Goal: Transaction & Acquisition: Obtain resource

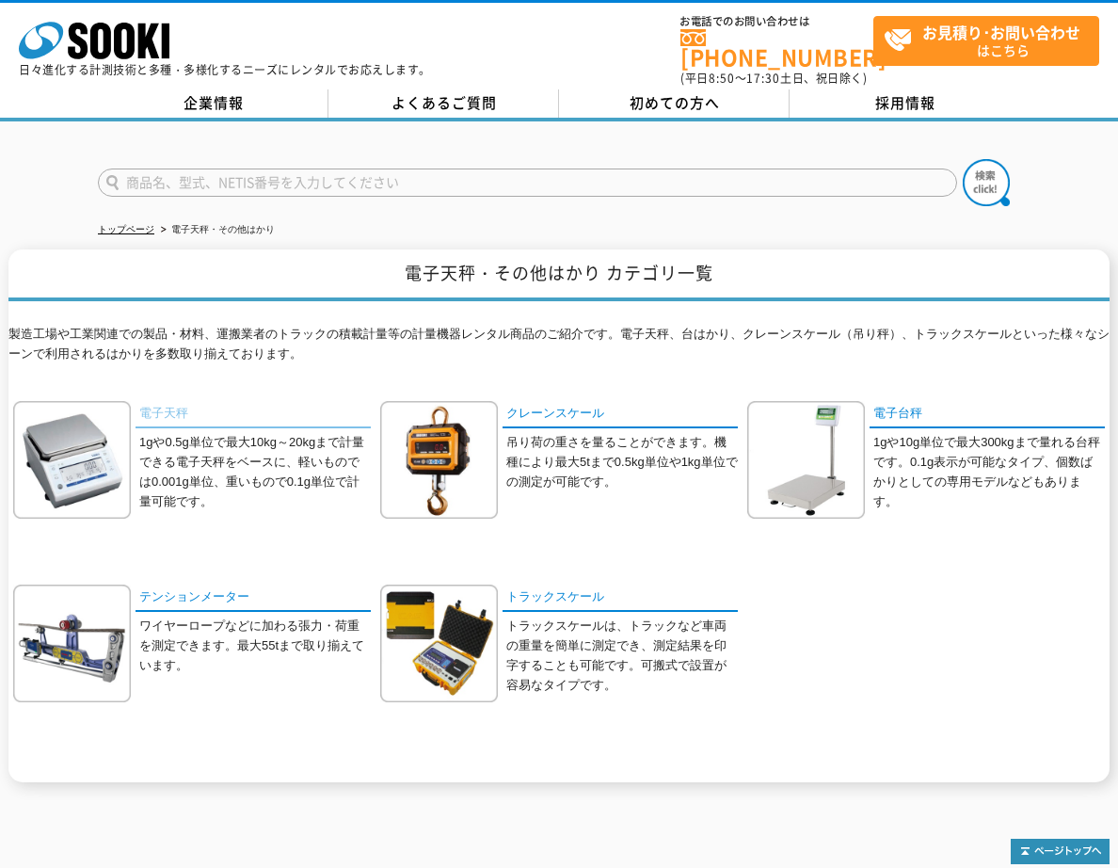
click at [182, 401] on link "電子天秤" at bounding box center [253, 414] width 235 height 27
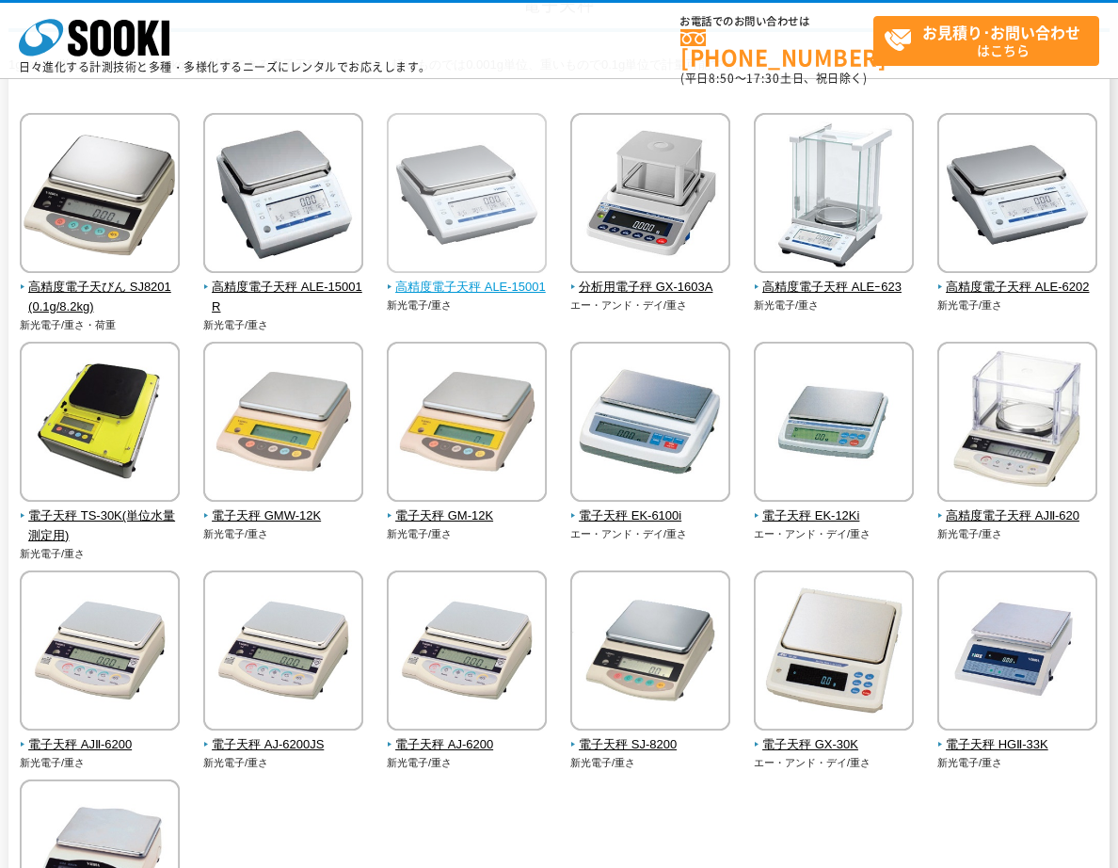
scroll to position [188, 0]
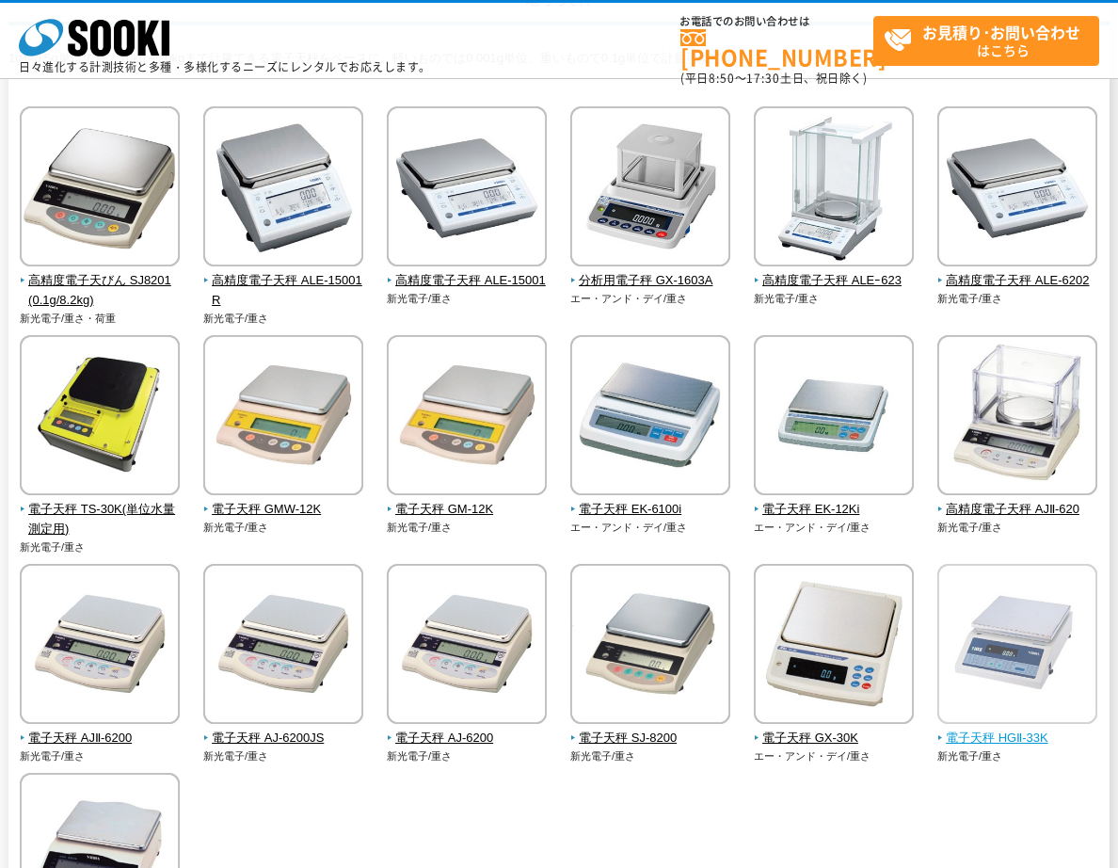
click at [1012, 646] on img at bounding box center [1018, 646] width 160 height 165
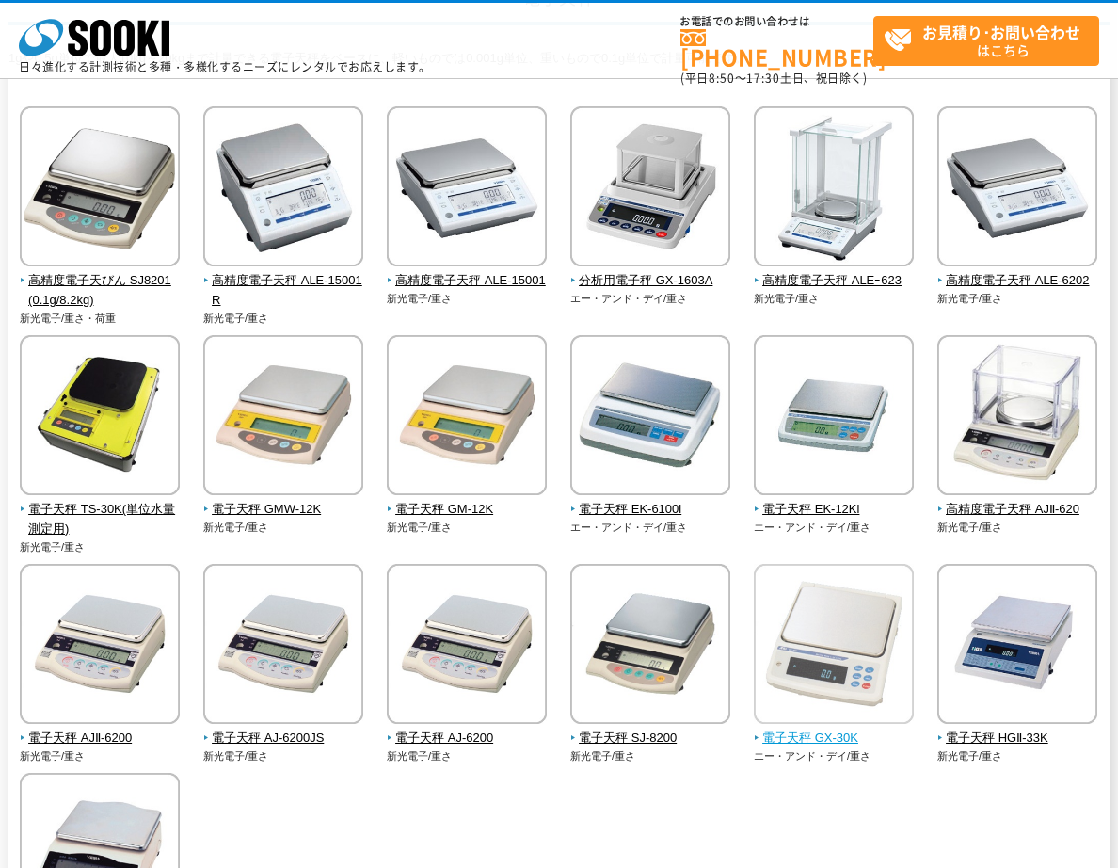
click at [905, 652] on img at bounding box center [834, 646] width 160 height 165
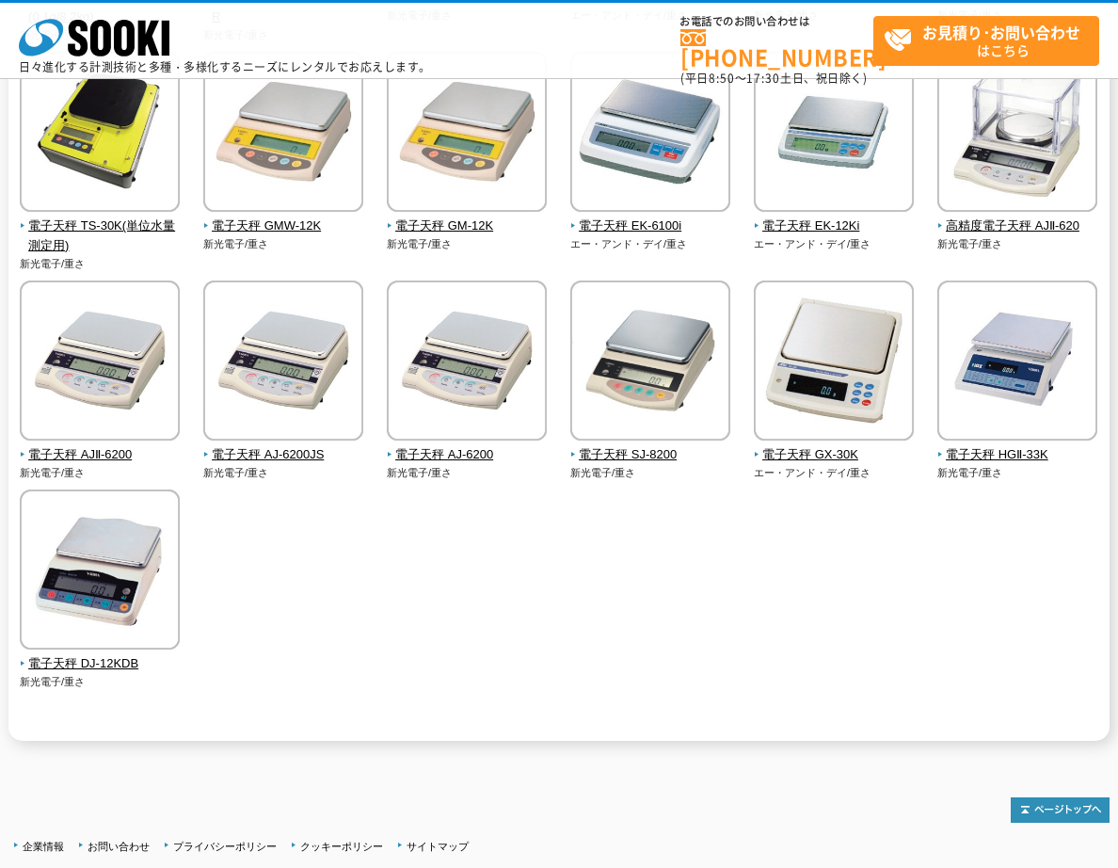
scroll to position [471, 0]
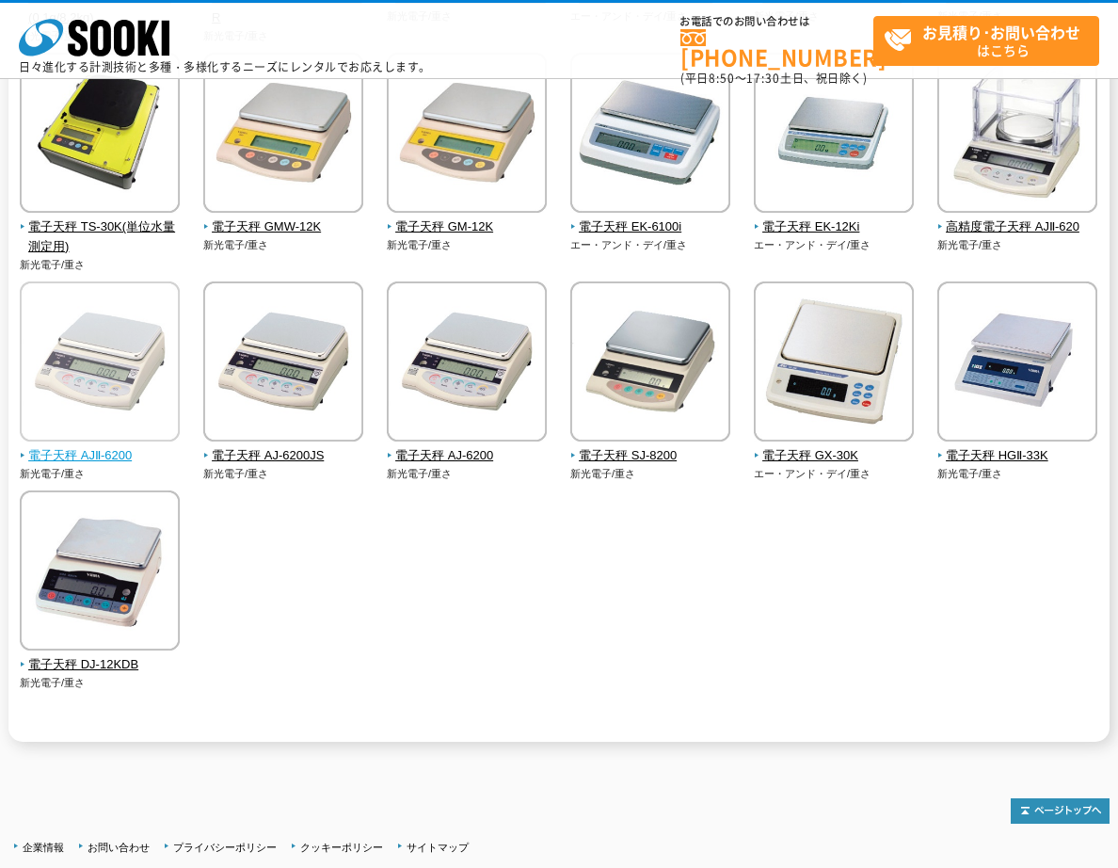
click at [81, 387] on img at bounding box center [100, 364] width 160 height 165
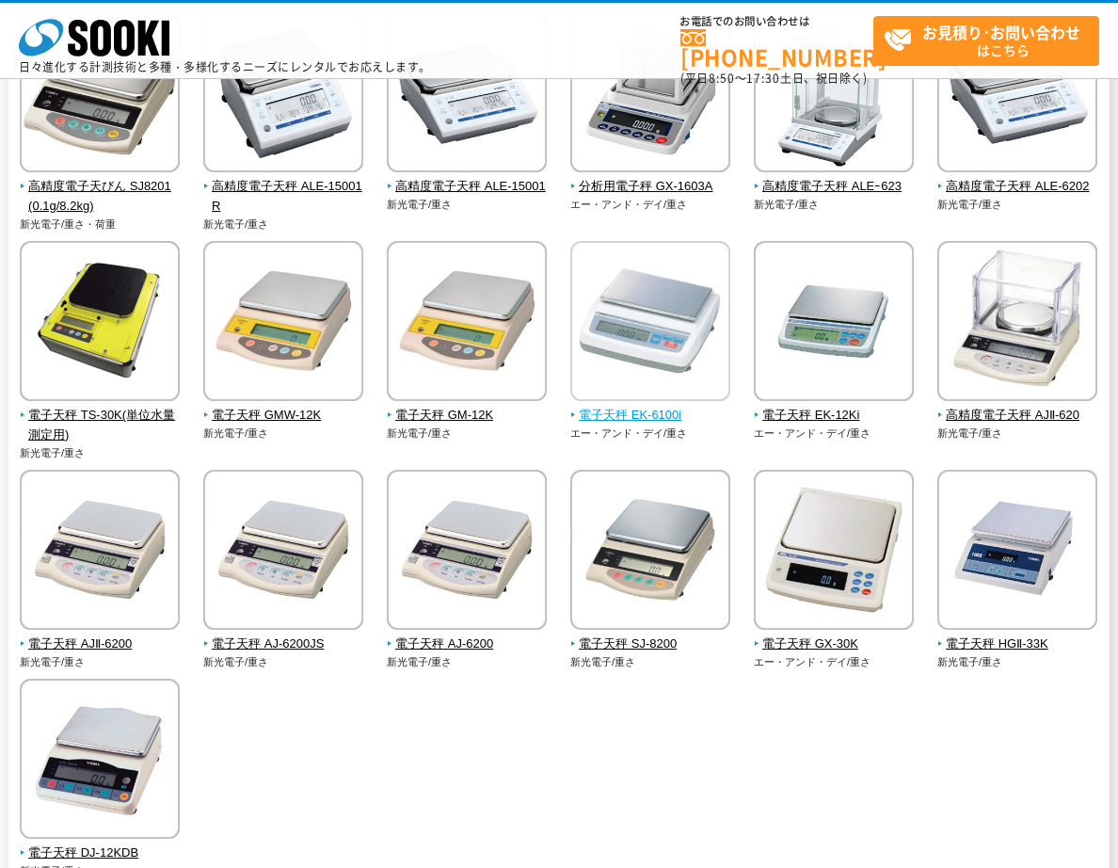
scroll to position [188, 0]
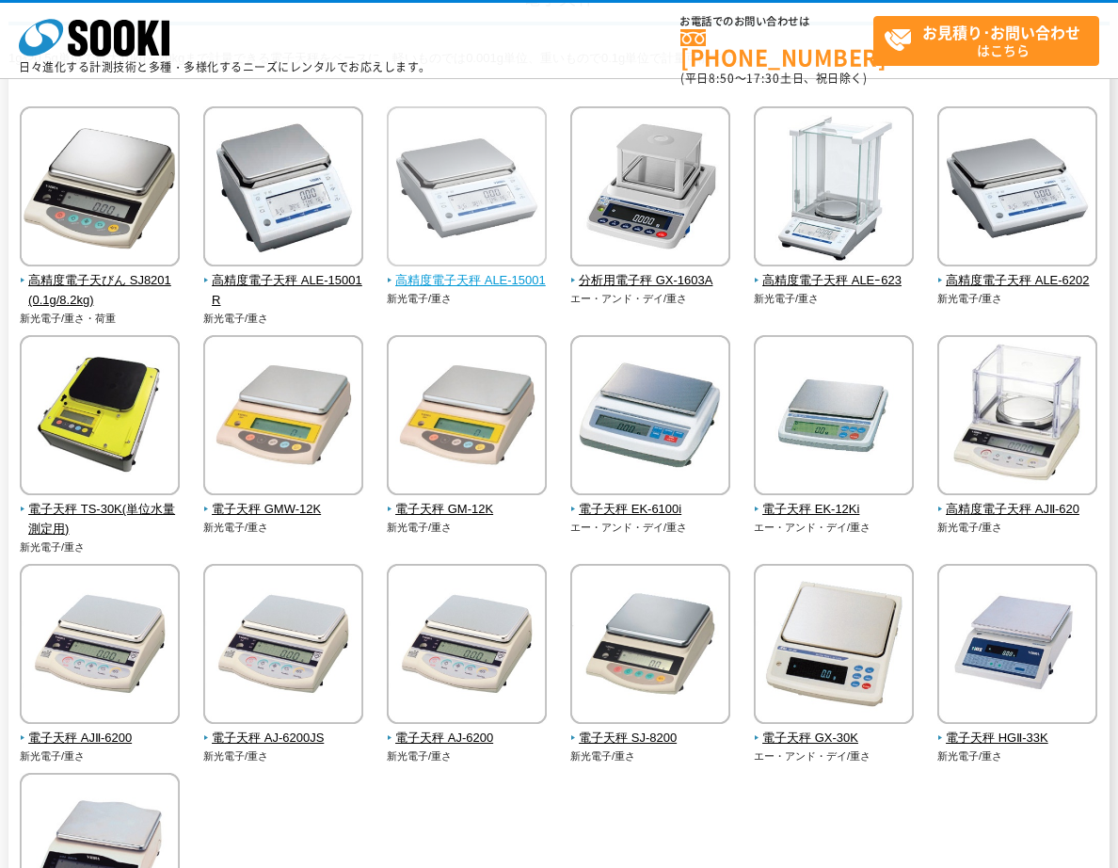
click at [475, 224] on img at bounding box center [467, 188] width 160 height 165
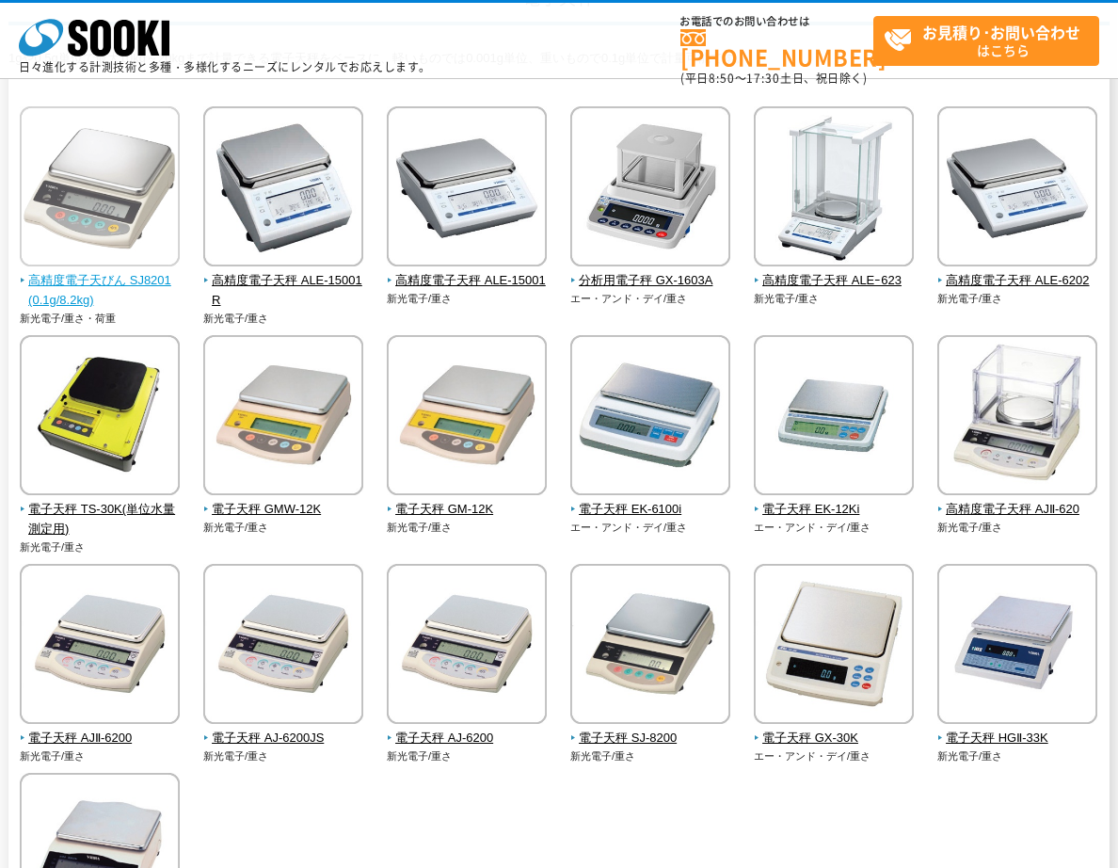
click at [67, 210] on img at bounding box center [100, 188] width 160 height 165
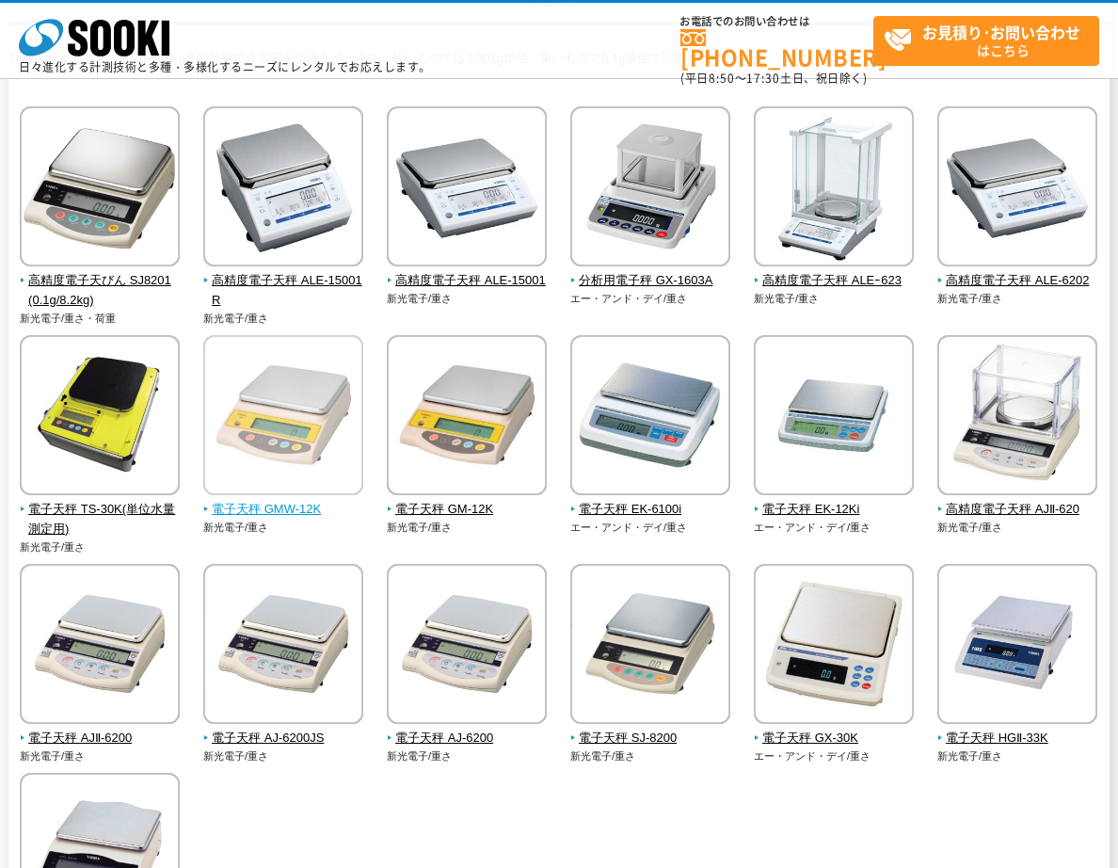
click at [233, 408] on img at bounding box center [283, 417] width 160 height 165
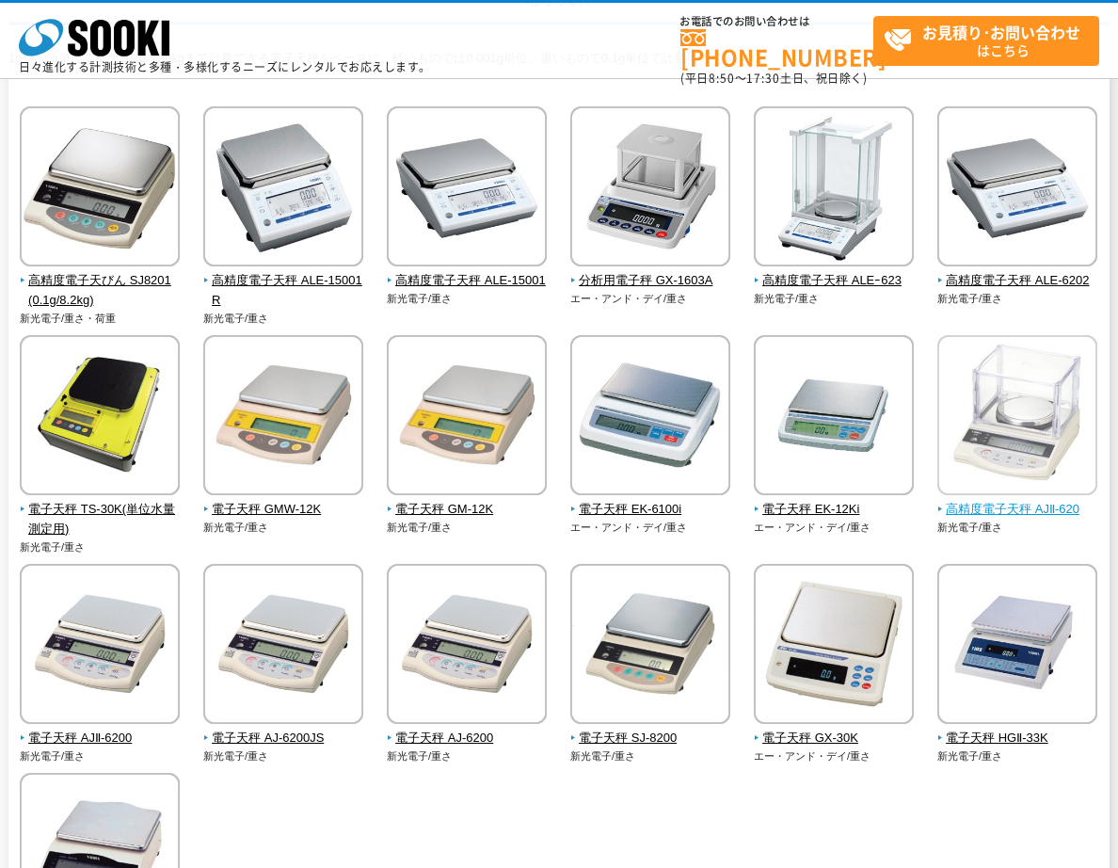
click at [1003, 428] on img at bounding box center [1018, 417] width 160 height 165
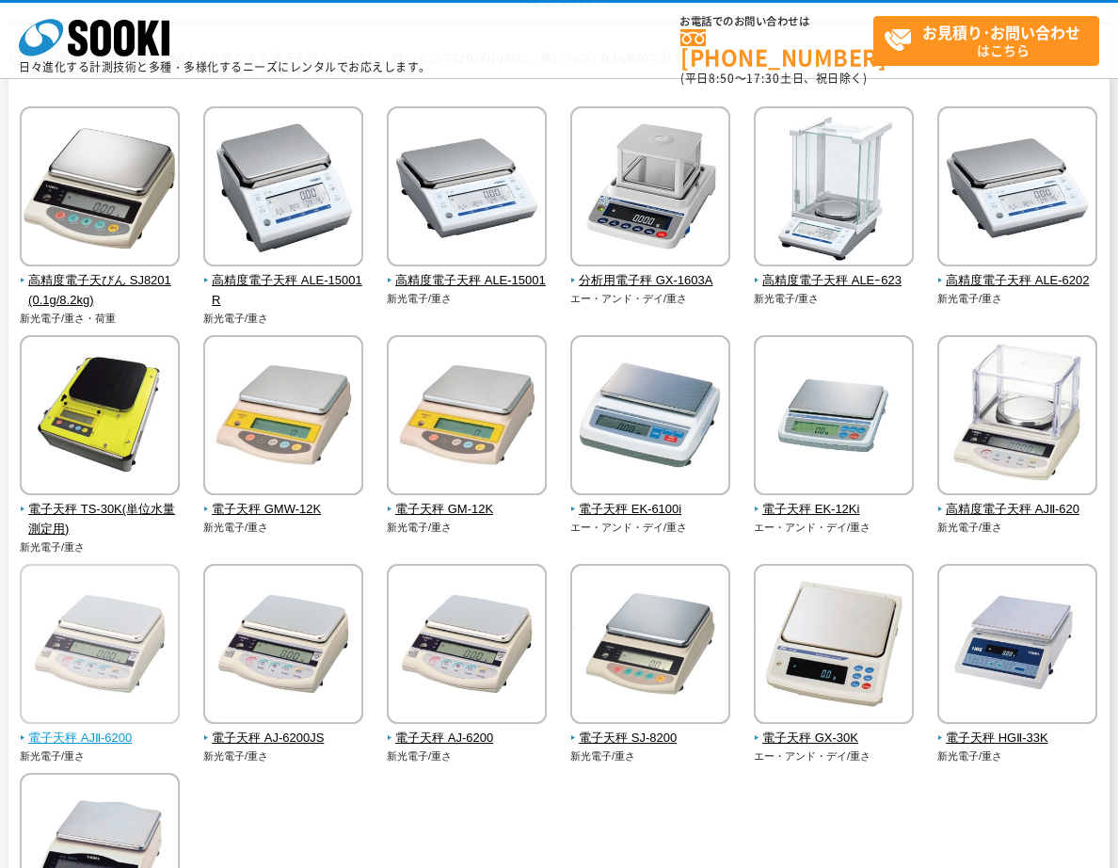
click at [125, 647] on img at bounding box center [100, 646] width 160 height 165
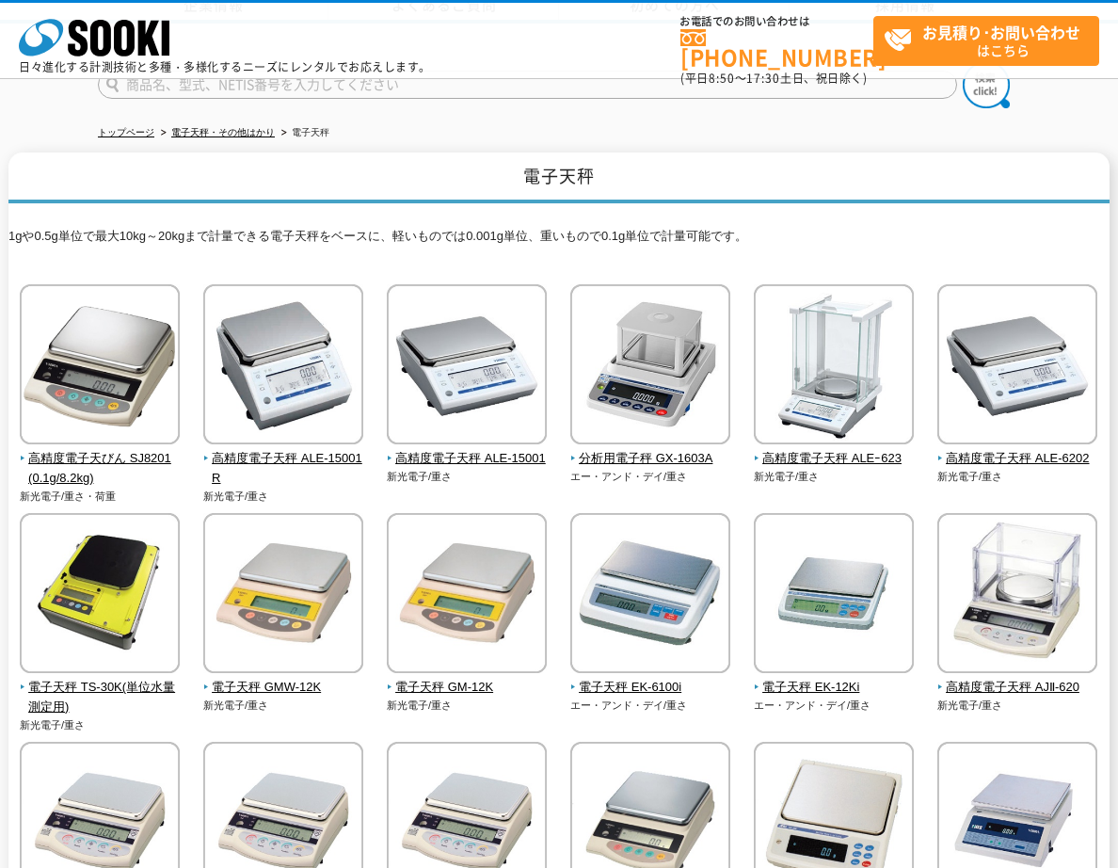
scroll to position [0, 0]
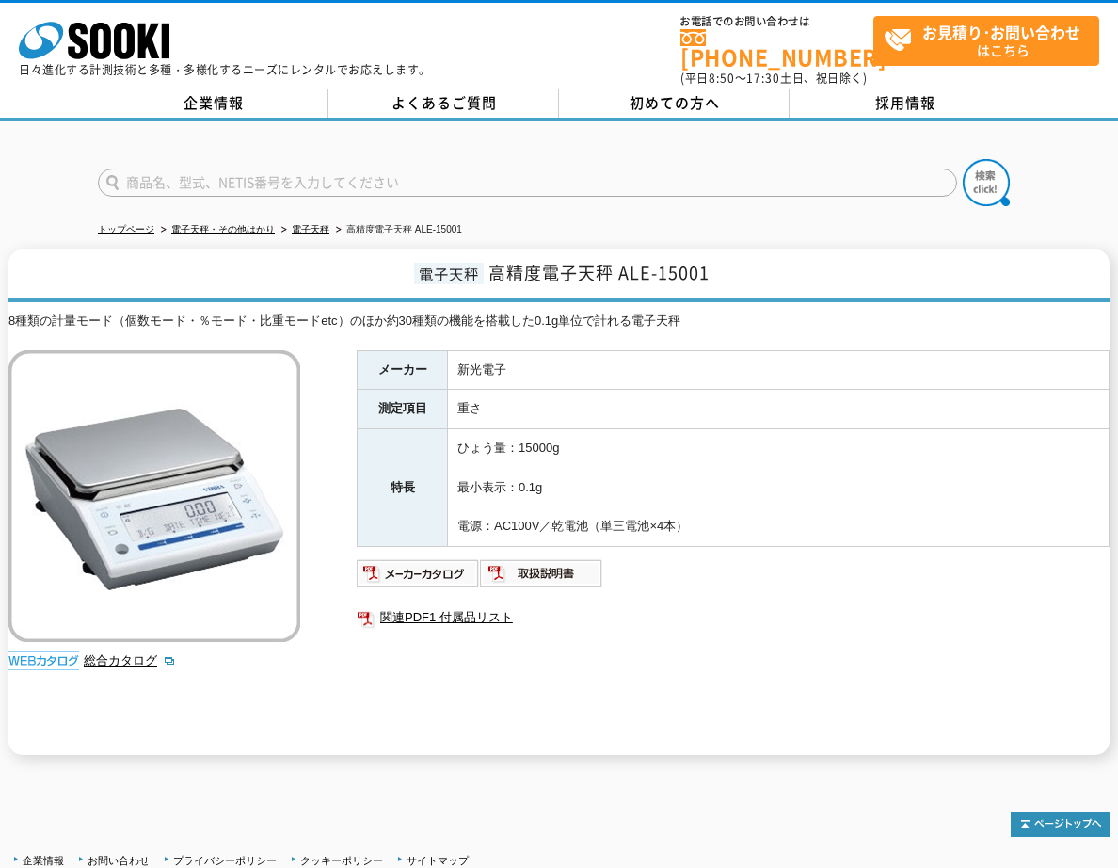
drag, startPoint x: 514, startPoint y: 409, endPoint x: 482, endPoint y: 370, distance: 50.1
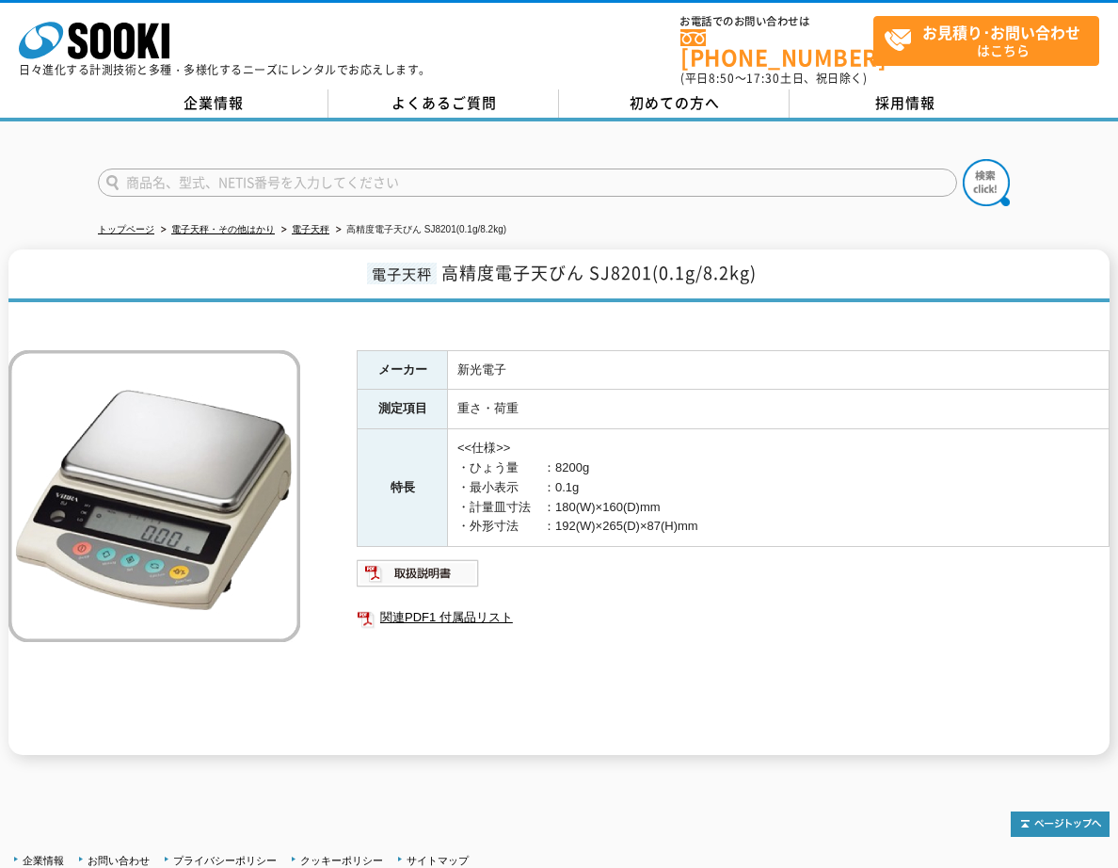
drag, startPoint x: 0, startPoint y: 0, endPoint x: 68, endPoint y: 208, distance: 218.8
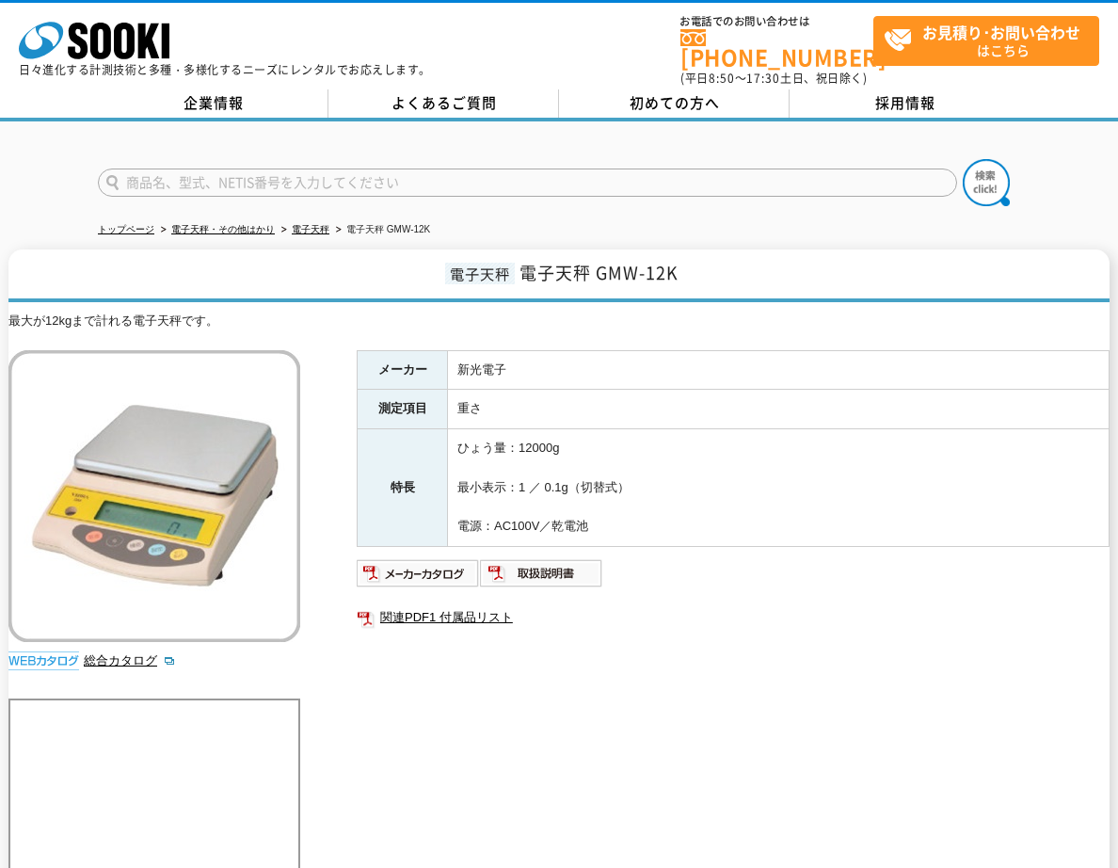
drag, startPoint x: 234, startPoint y: 383, endPoint x: 239, endPoint y: 373, distance: 11.4
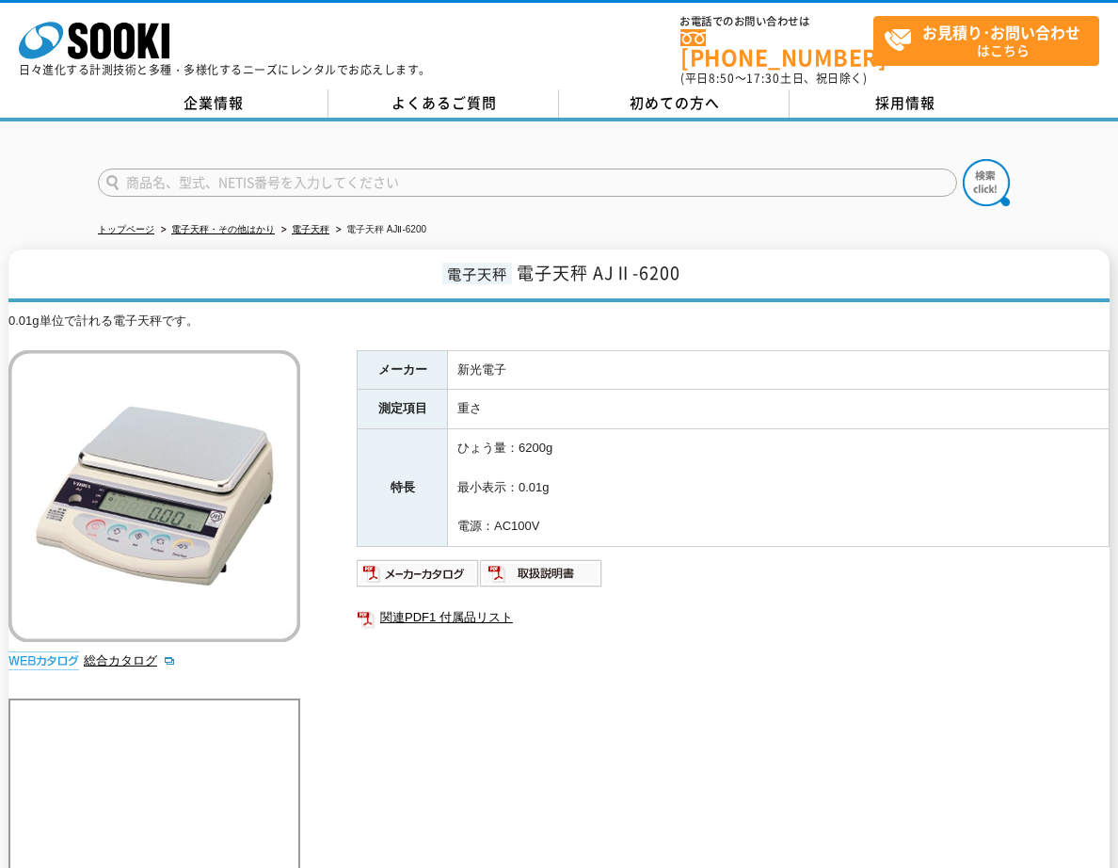
drag, startPoint x: 164, startPoint y: 591, endPoint x: 173, endPoint y: 587, distance: 10.5
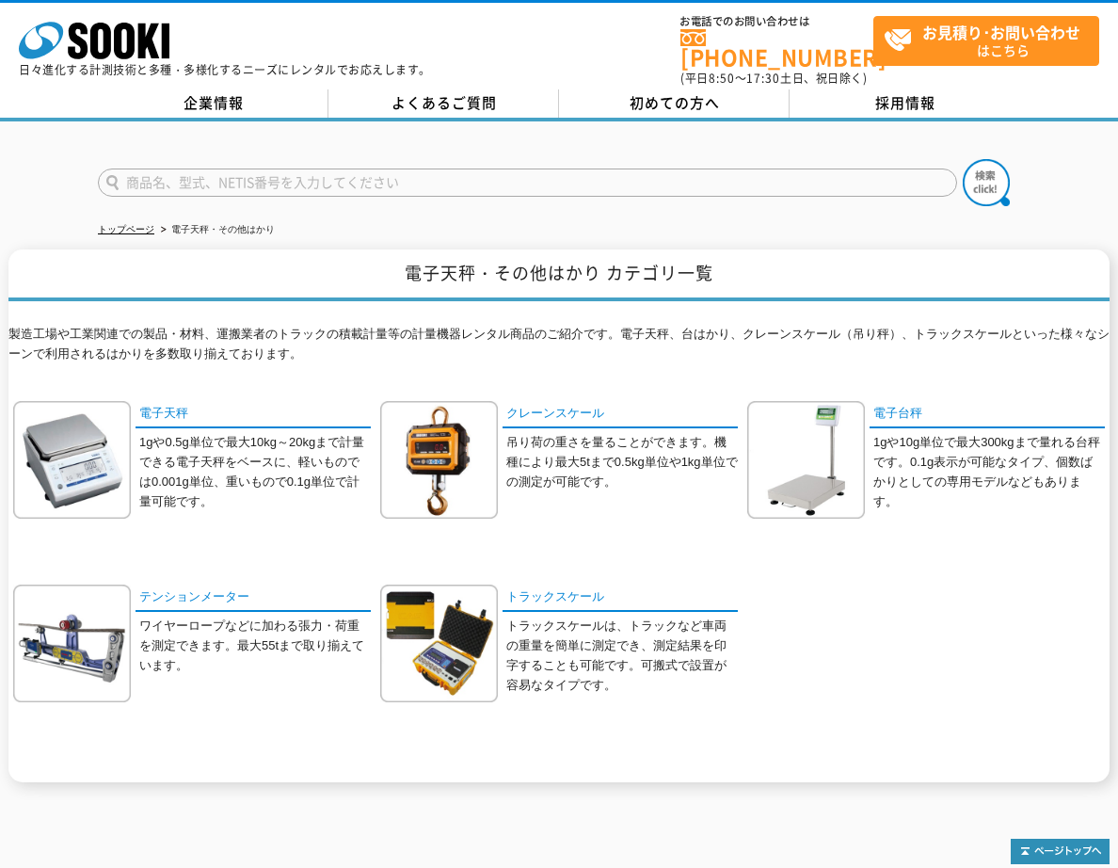
click at [152, 458] on p "1gや0.5g単位で最大10kg～20kgまで計量できる電子天秤をベースに、軽いものでは0.001g単位、重いもので0.1g単位で計量可能です。" at bounding box center [255, 472] width 232 height 78
click at [84, 450] on img at bounding box center [72, 460] width 118 height 118
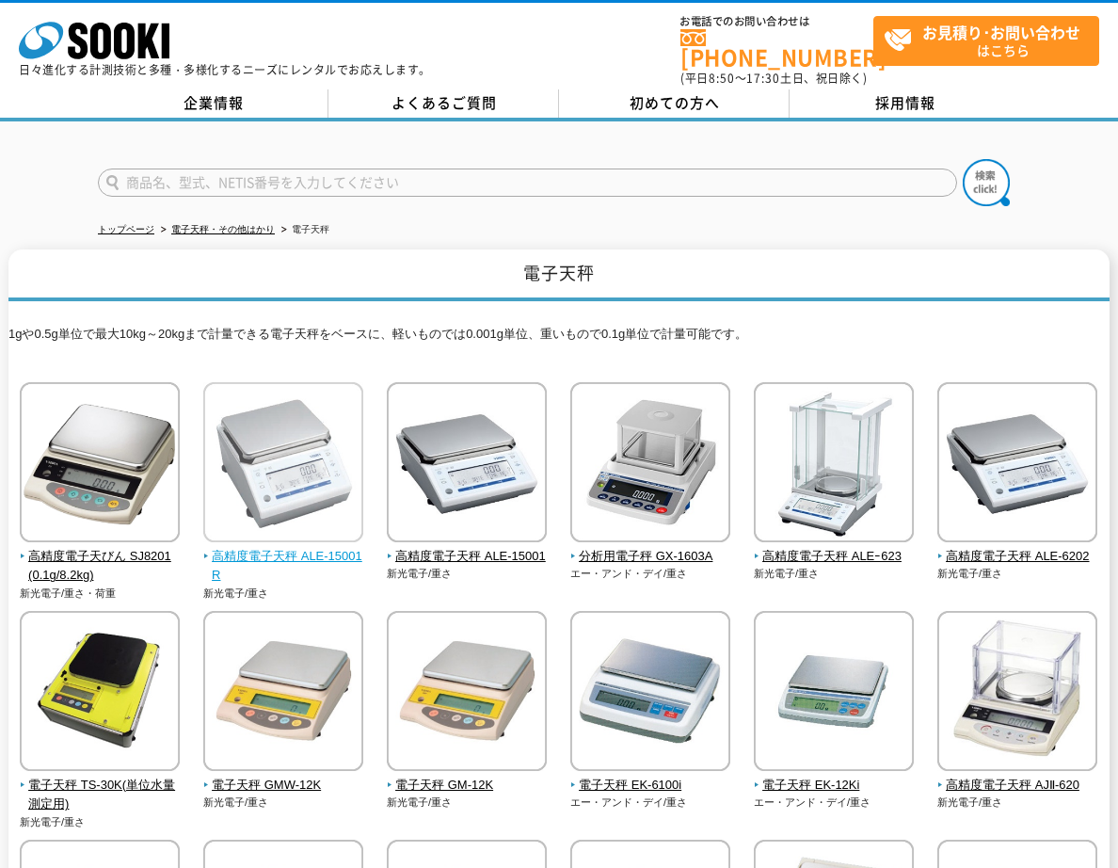
click at [286, 470] on img at bounding box center [283, 464] width 160 height 165
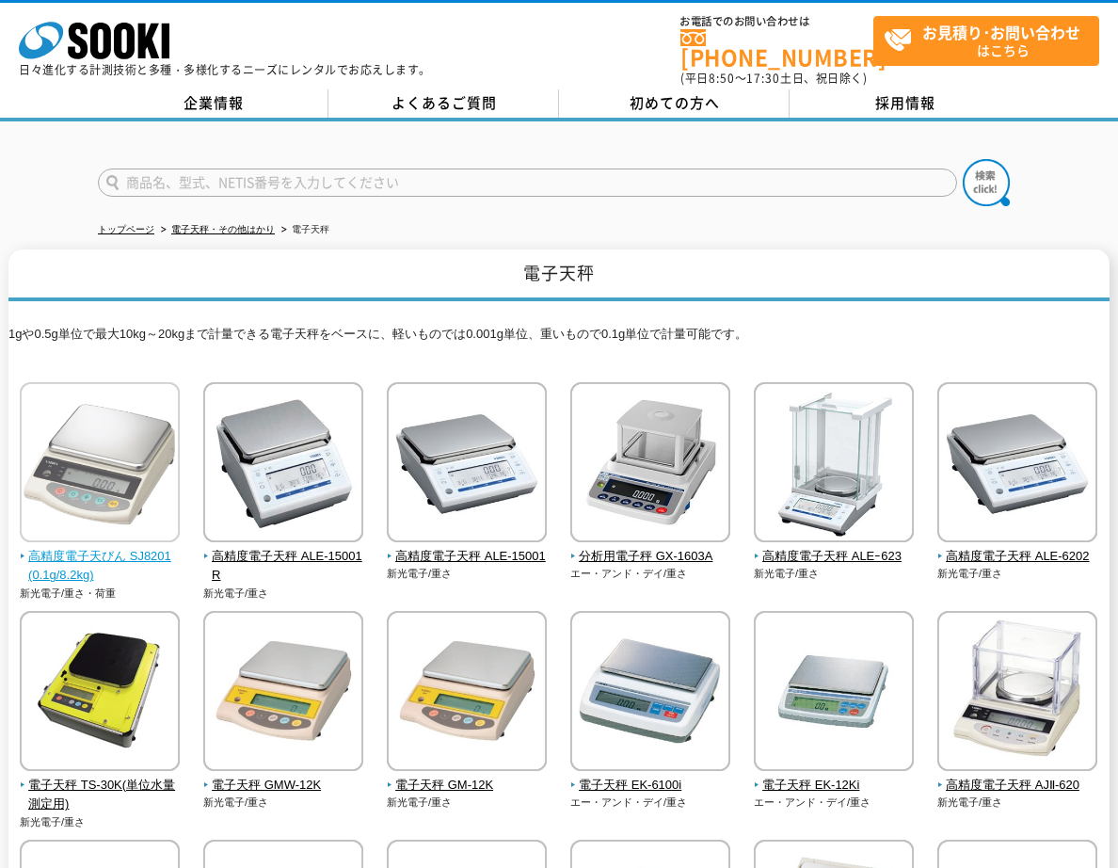
click at [128, 489] on img at bounding box center [100, 464] width 160 height 165
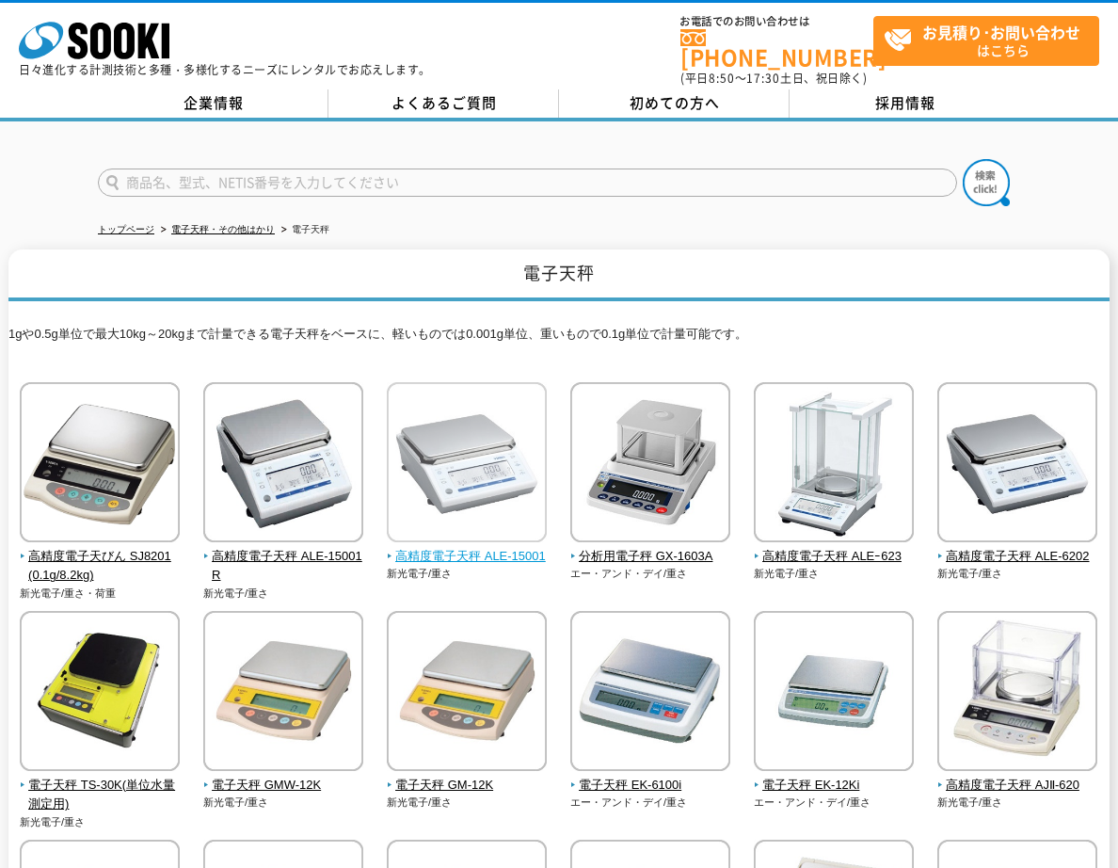
click at [424, 484] on img at bounding box center [467, 464] width 160 height 165
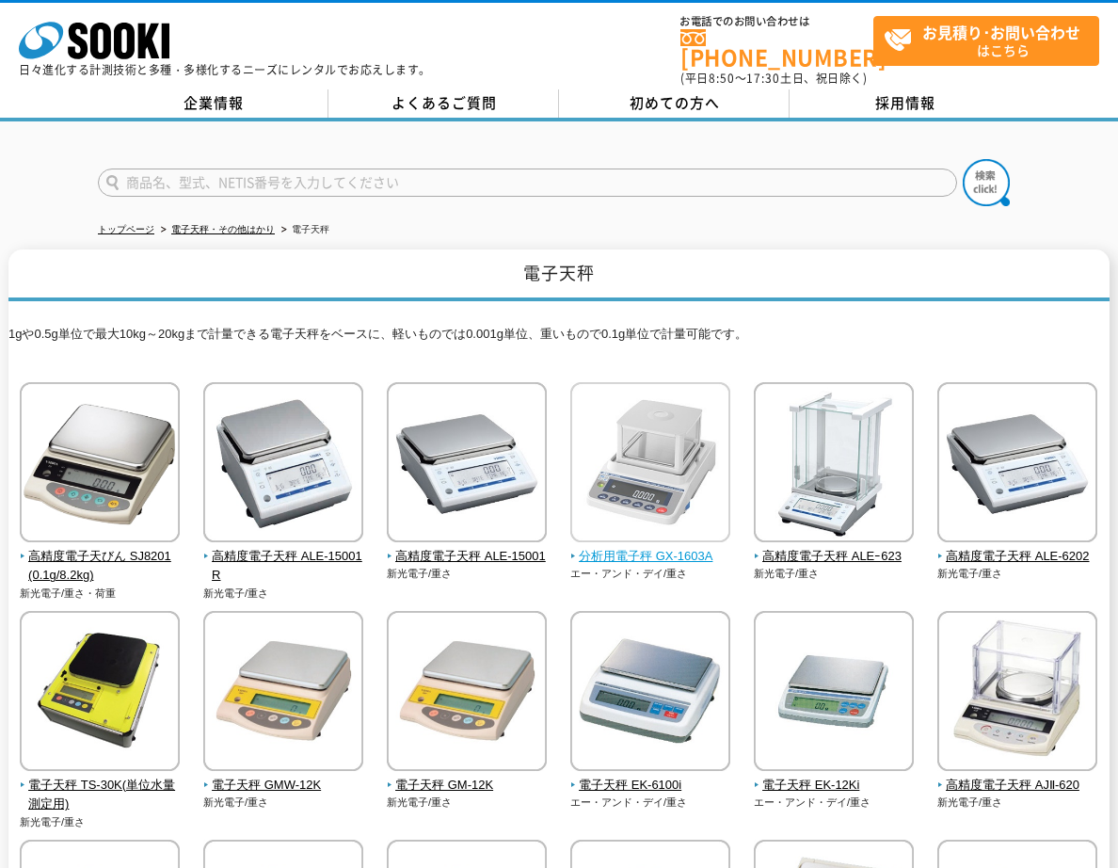
click at [676, 485] on img at bounding box center [651, 464] width 160 height 165
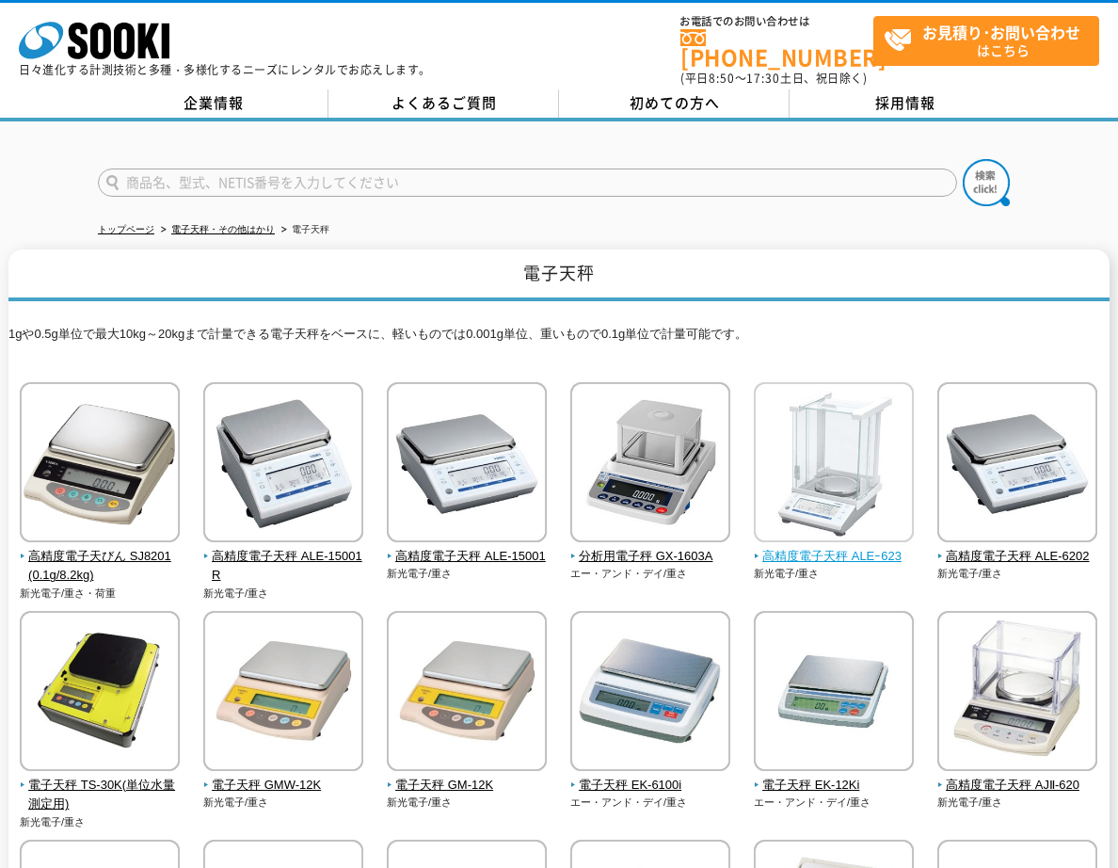
click at [852, 496] on img at bounding box center [834, 464] width 160 height 165
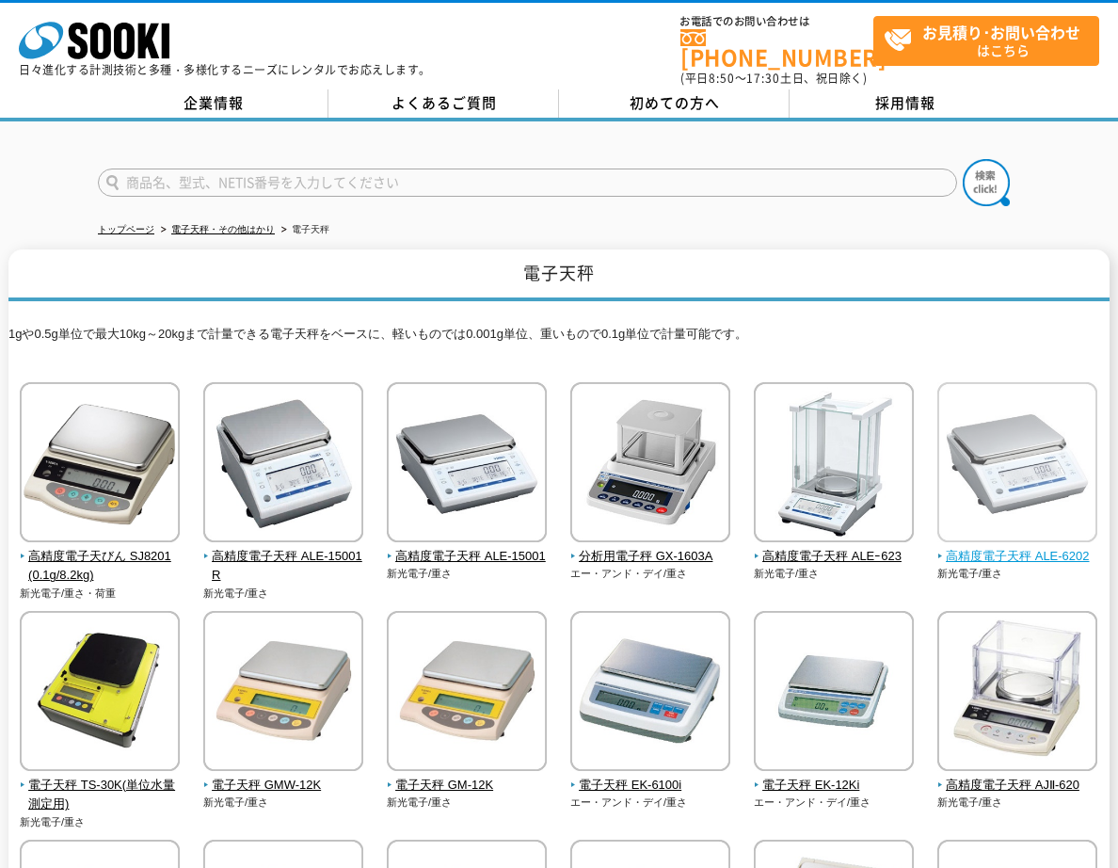
click at [1015, 493] on img at bounding box center [1018, 464] width 160 height 165
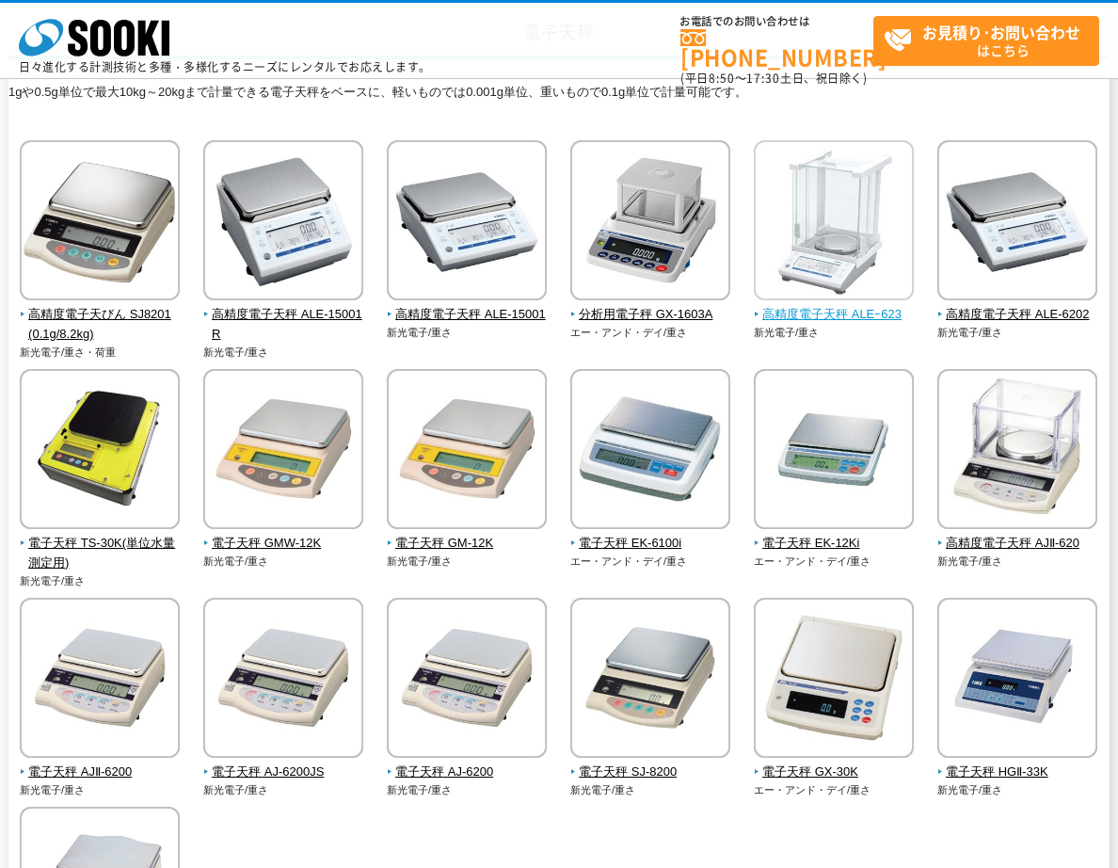
scroll to position [188, 0]
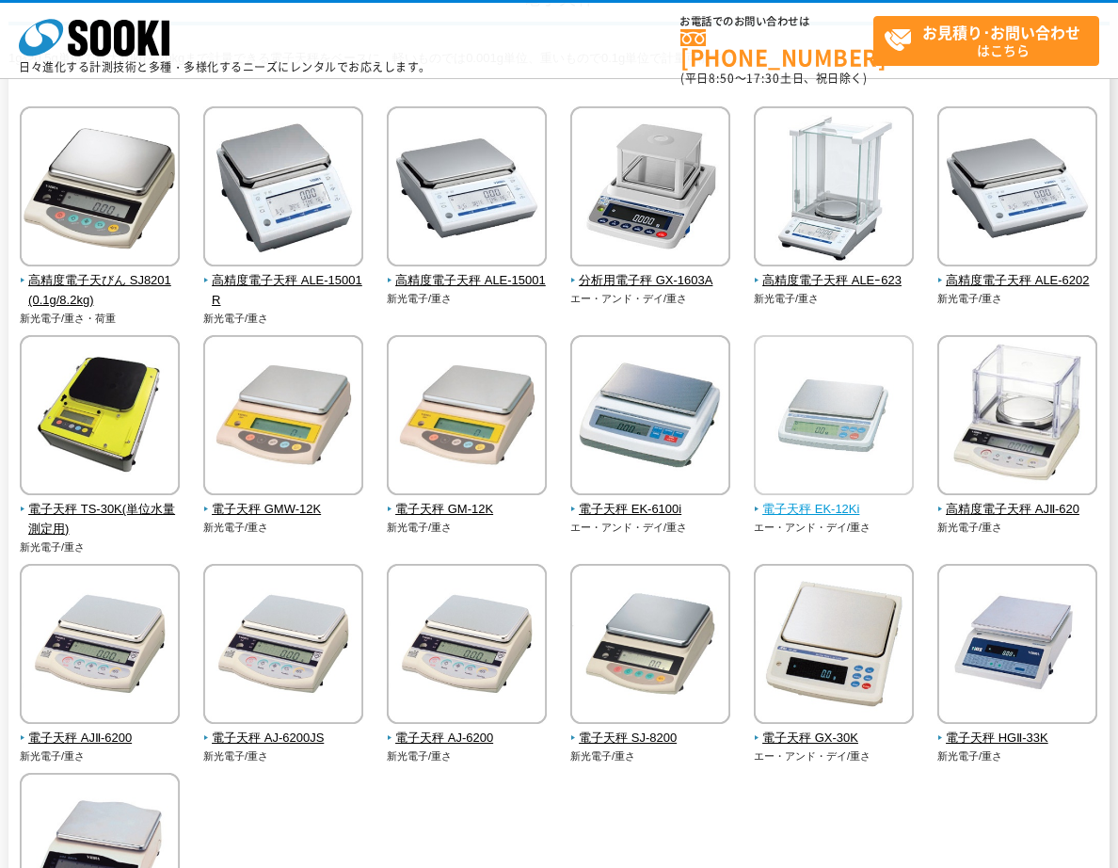
click at [886, 446] on img at bounding box center [834, 417] width 160 height 165
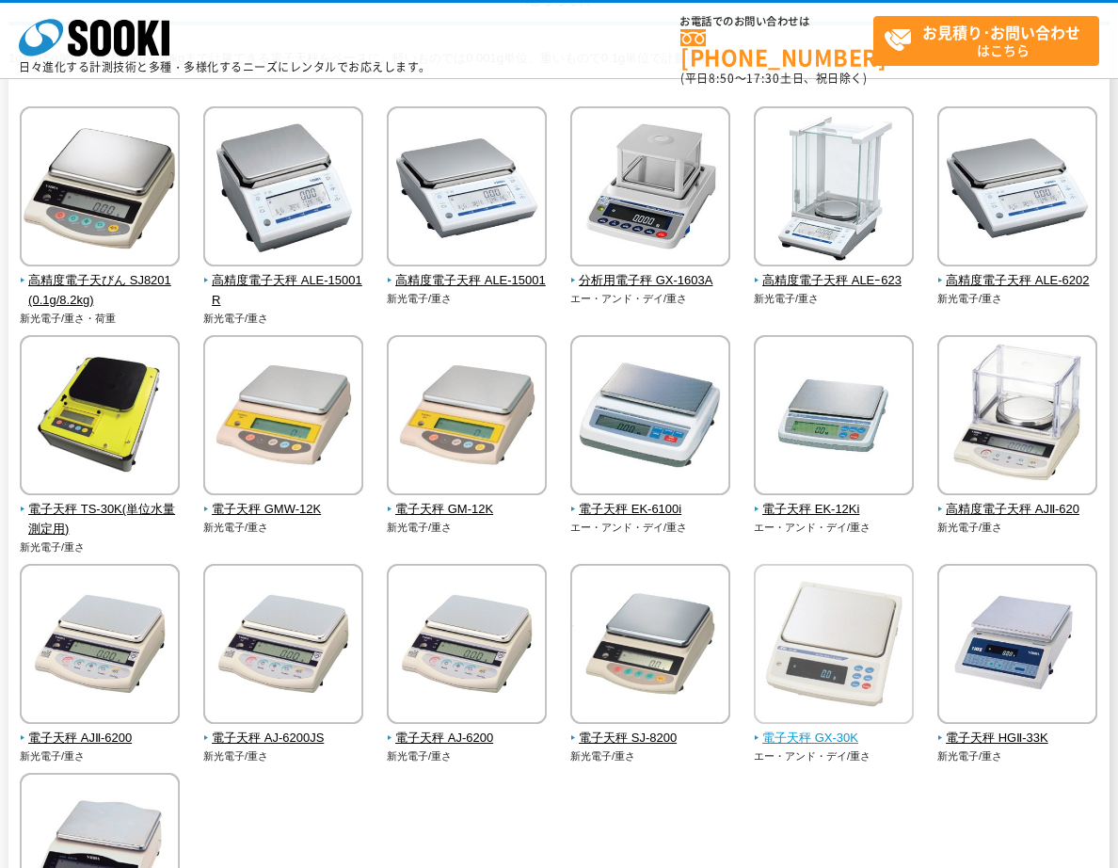
click at [815, 662] on img at bounding box center [834, 646] width 160 height 165
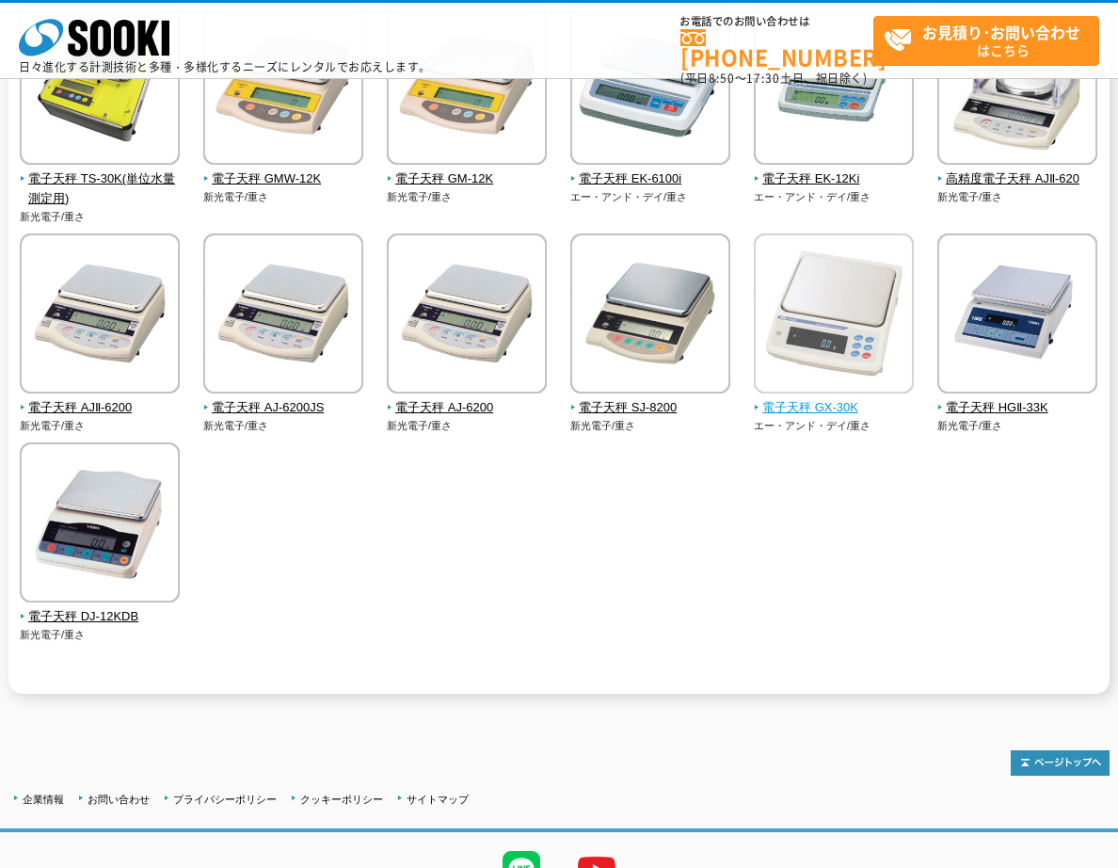
scroll to position [565, 0]
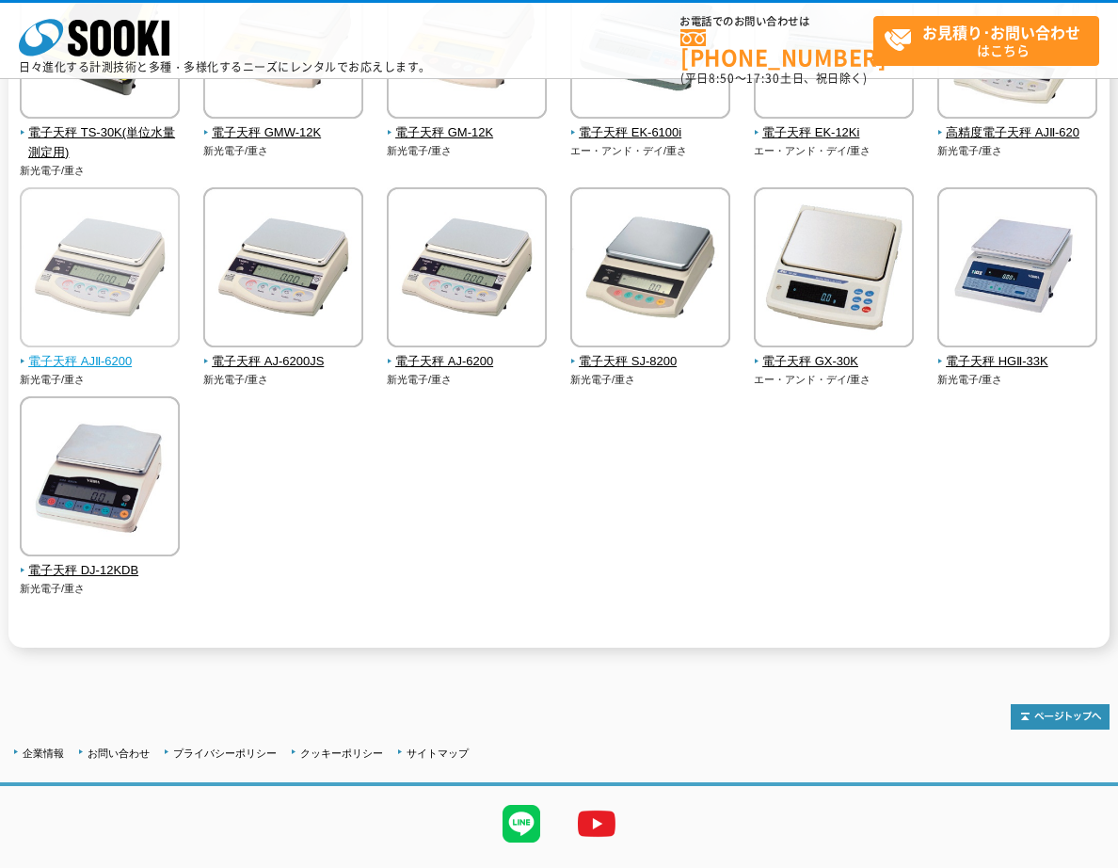
click at [45, 331] on img at bounding box center [100, 269] width 160 height 165
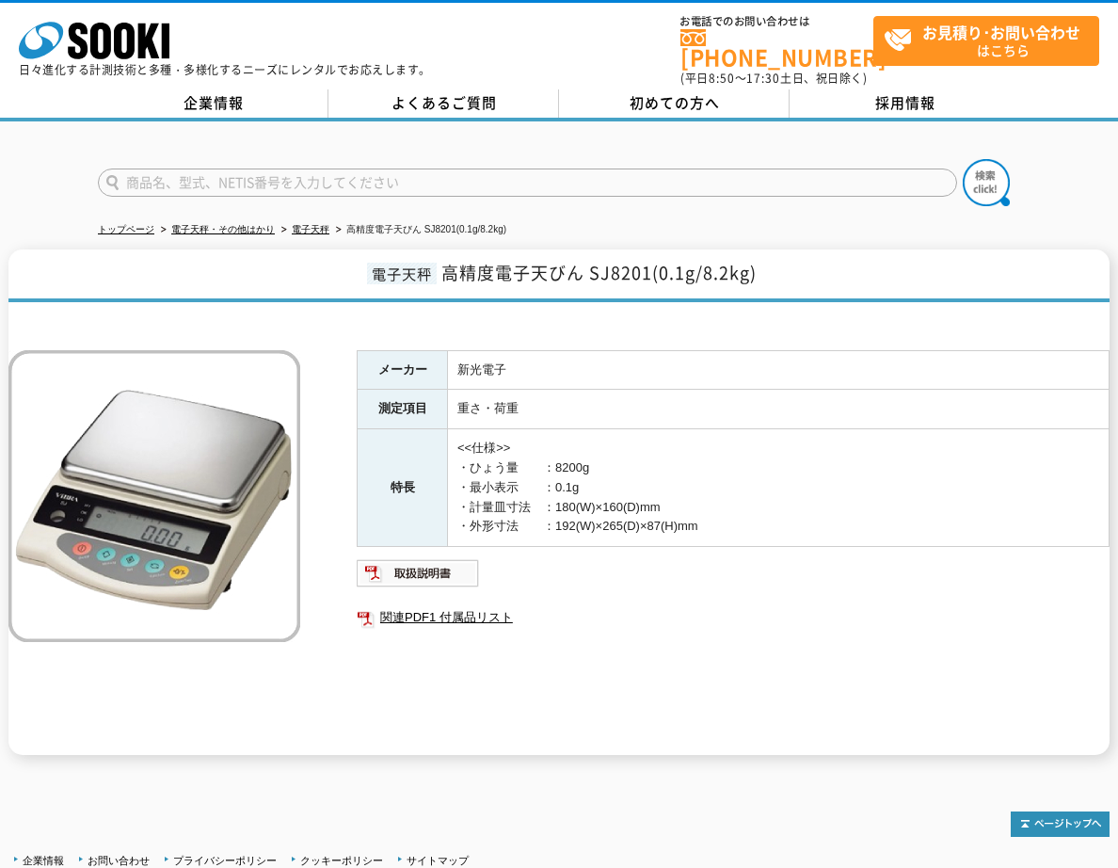
drag, startPoint x: 0, startPoint y: 0, endPoint x: 131, endPoint y: 482, distance: 499.5
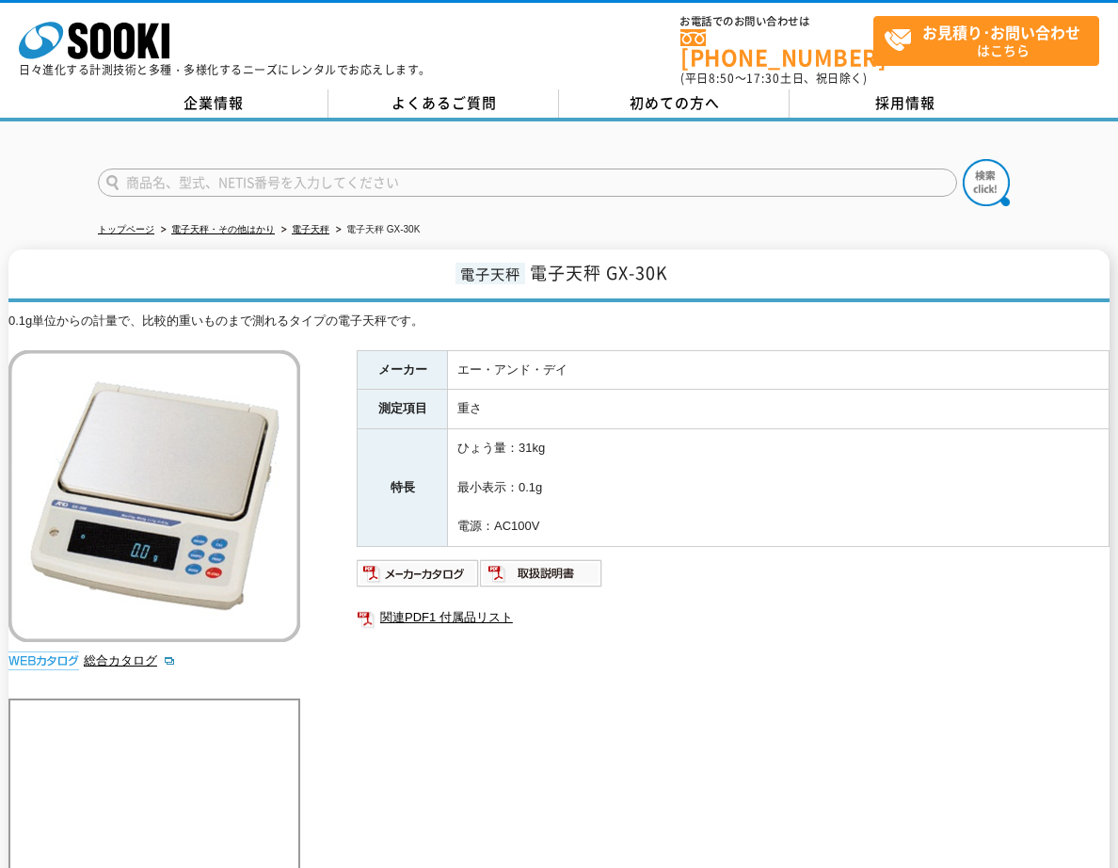
drag, startPoint x: 0, startPoint y: 0, endPoint x: 818, endPoint y: 660, distance: 1051.2
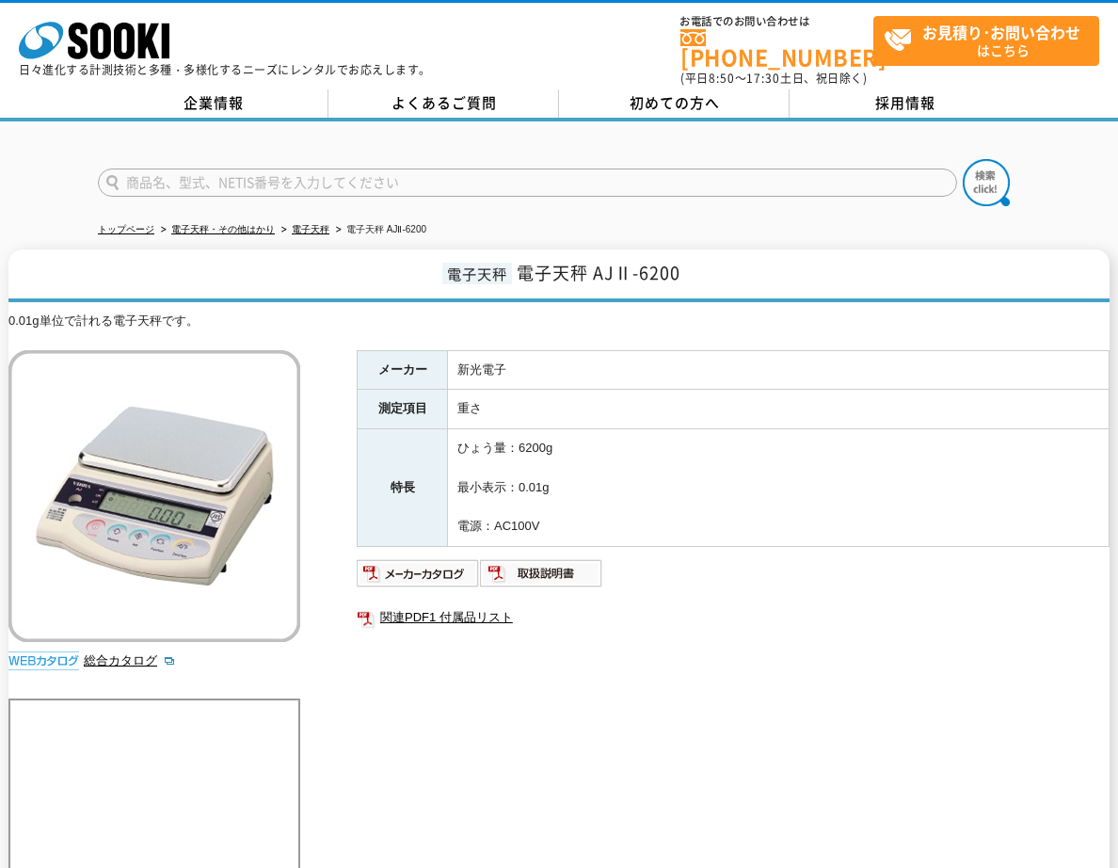
click at [375, 170] on input "text" at bounding box center [528, 183] width 860 height 28
type input "電子天秤"
click at [963, 159] on button at bounding box center [986, 182] width 47 height 47
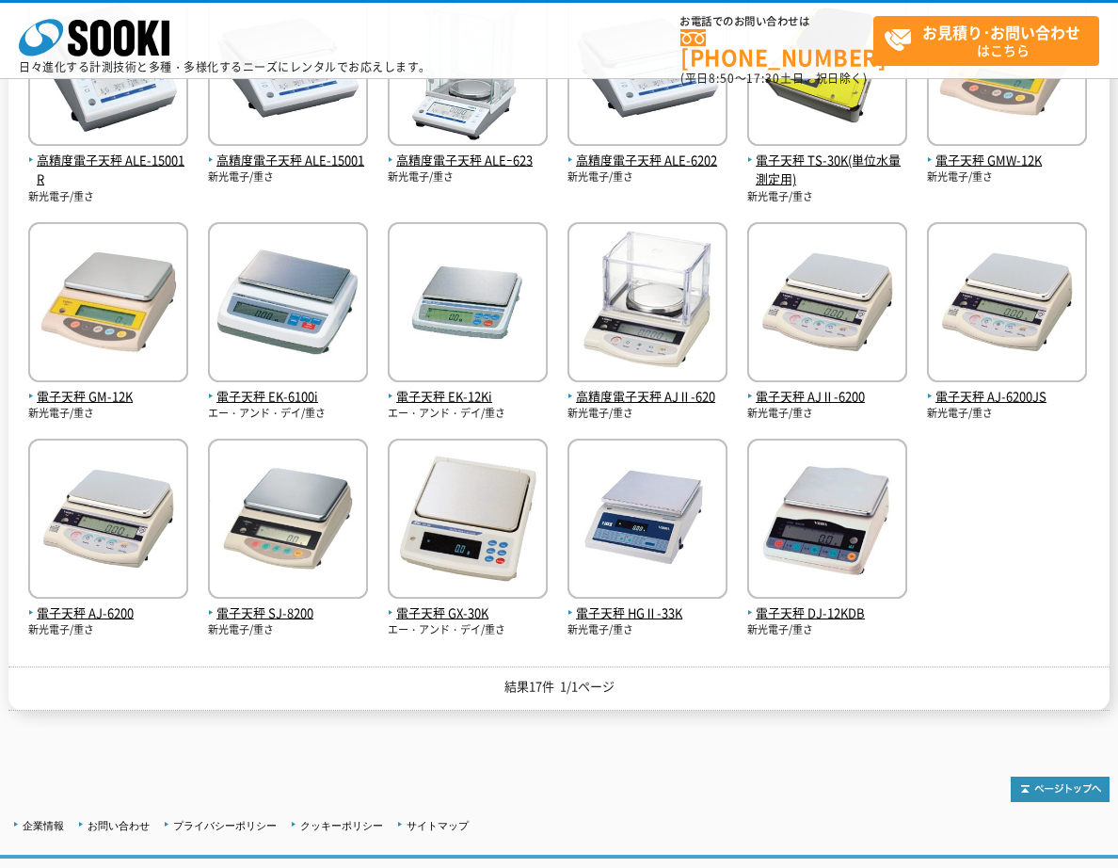
scroll to position [471, 0]
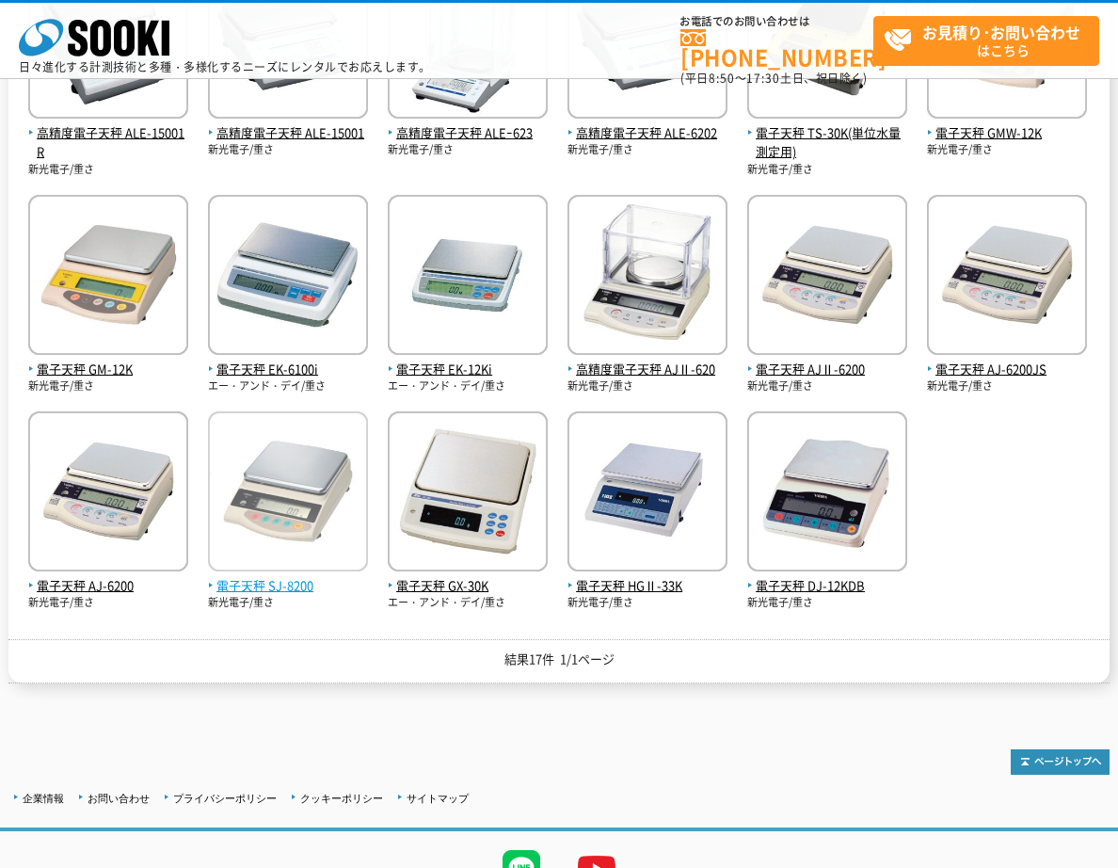
click at [303, 468] on img at bounding box center [288, 493] width 160 height 165
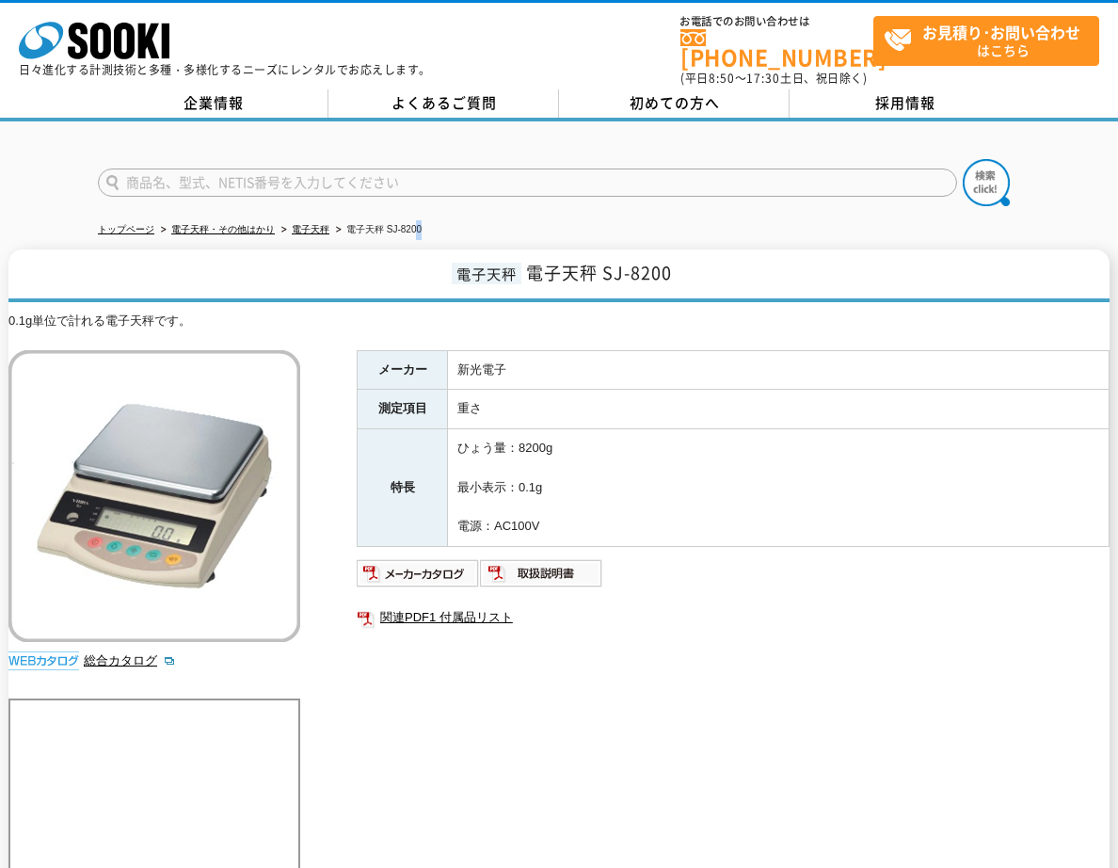
drag, startPoint x: 431, startPoint y: 213, endPoint x: 422, endPoint y: 215, distance: 9.6
click at [422, 215] on ul "トップページ 電子天秤・その他はかり 電子天秤 電子天秤 SJ-8200" at bounding box center [559, 230] width 923 height 39
click at [1021, 53] on span "お見積り･お問い合わせ はこちら" at bounding box center [991, 40] width 215 height 47
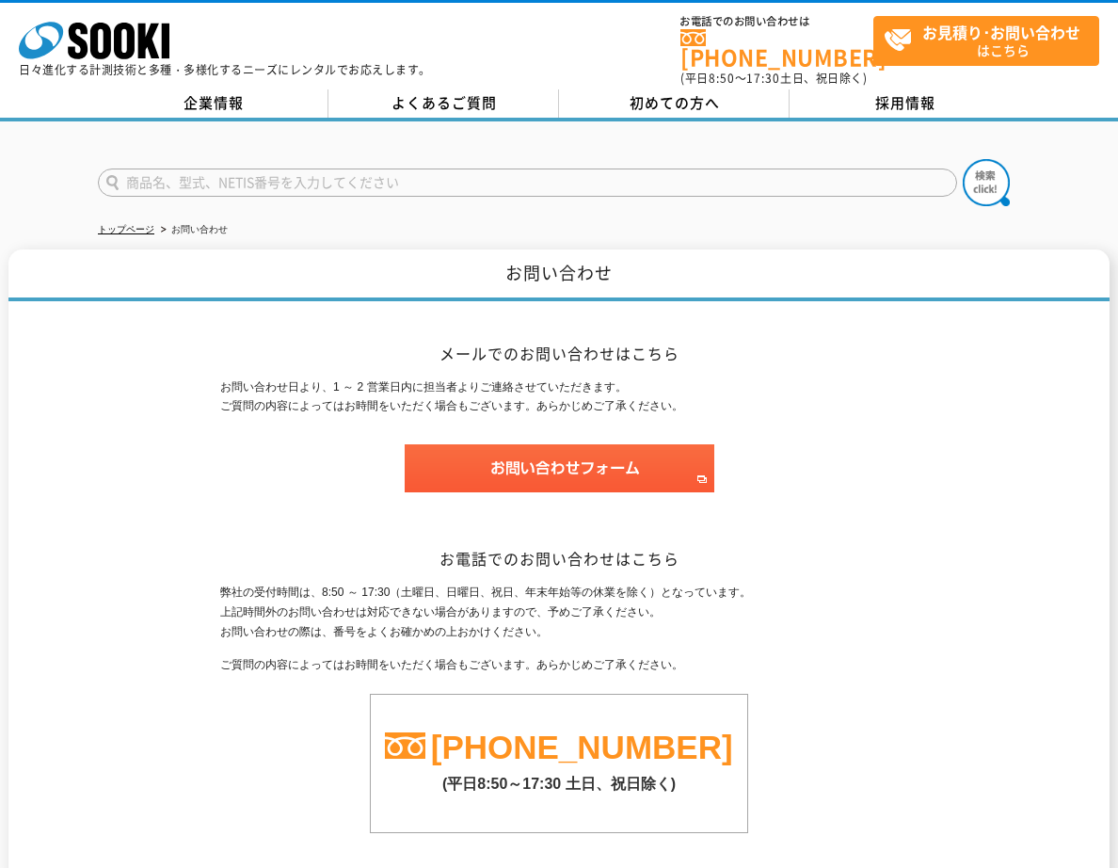
click at [109, 5] on div "株式会社 ソーキ spMenu 日々進化する計測技術と多種・多様化するニーズにレンタルでお応えします。 お電話でのお問い合わせは [PHONE_NUMBER]…" at bounding box center [559, 45] width 1118 height 85
click at [107, 30] on icon at bounding box center [100, 41] width 21 height 37
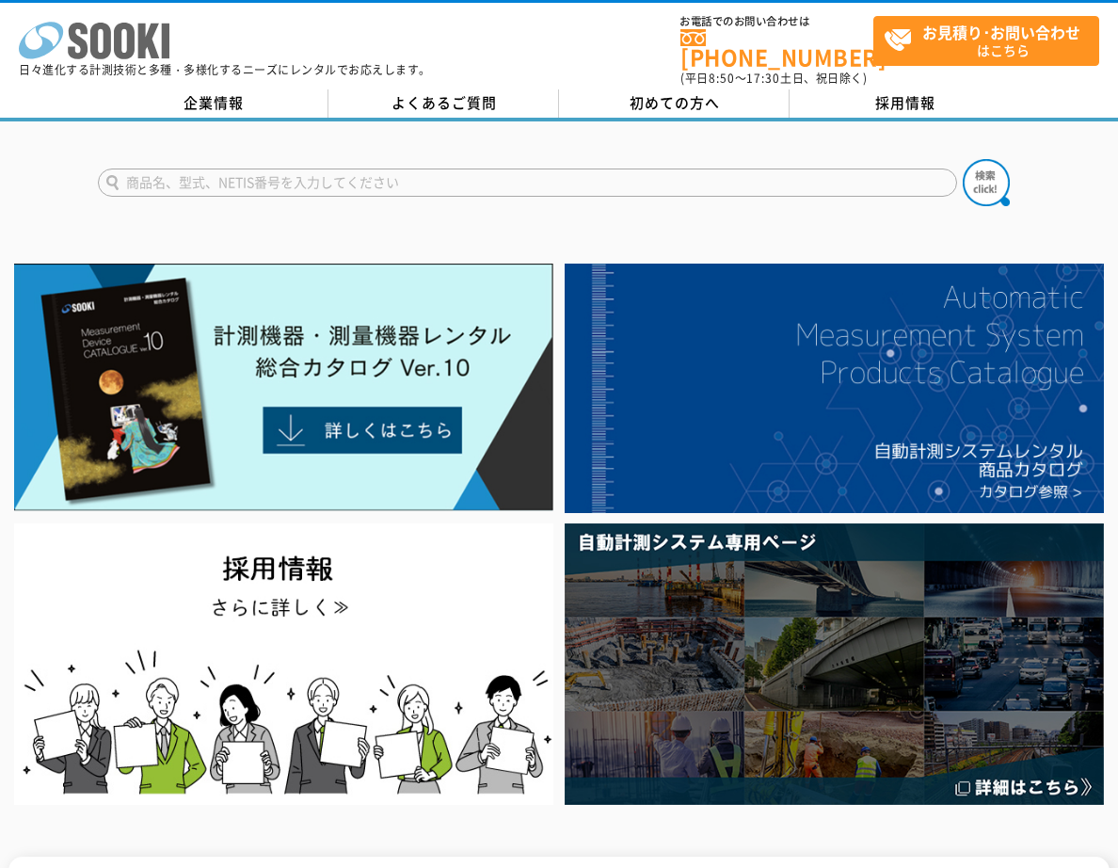
click at [105, 30] on icon at bounding box center [100, 41] width 21 height 37
